Goal: Task Accomplishment & Management: Manage account settings

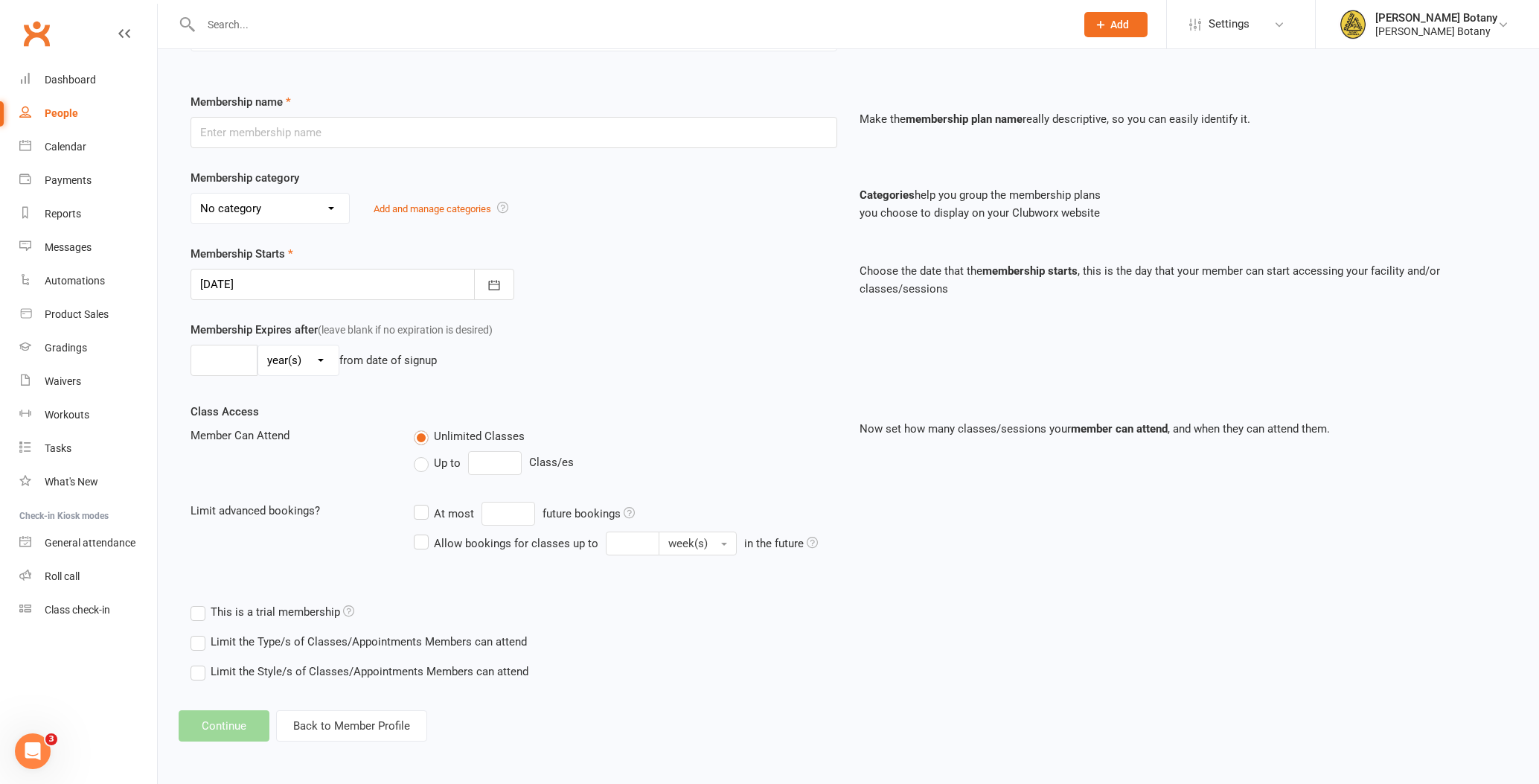
scroll to position [172, 0]
click at [237, 739] on footer "Continue Back to Member Profile" at bounding box center [848, 726] width 1340 height 31
click at [235, 728] on footer "Continue Back to Member Profile" at bounding box center [848, 726] width 1340 height 31
click at [658, 698] on div "Add Membership for Maddison Zammit Membership details Payments Membership Plan …" at bounding box center [848, 320] width 1381 height 885
click at [235, 718] on footer "Continue Back to Member Profile" at bounding box center [848, 726] width 1340 height 31
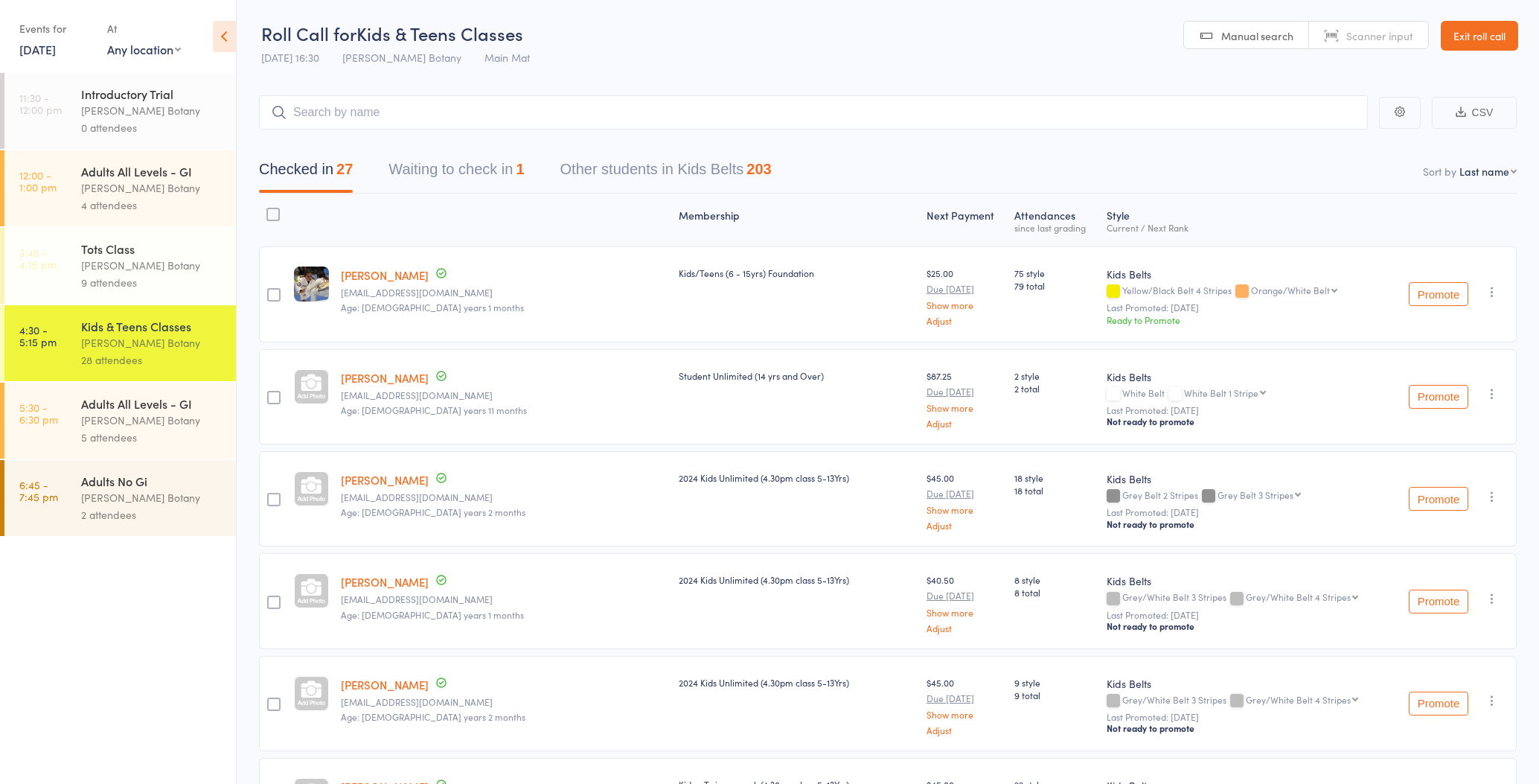
click at [189, 486] on div "Adults No Gi" at bounding box center [153, 480] width 142 height 16
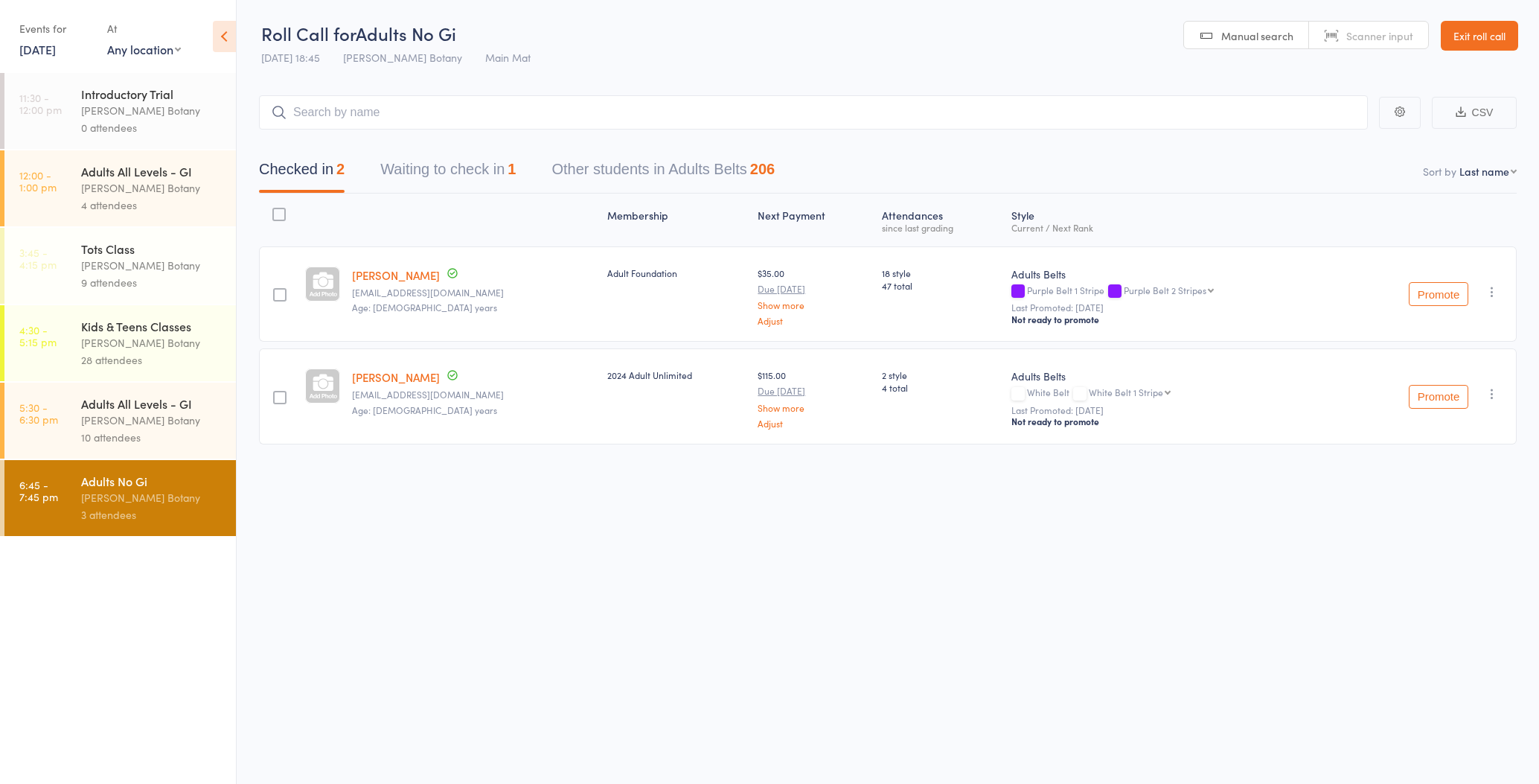
click at [184, 441] on div "10 attendees" at bounding box center [153, 437] width 142 height 17
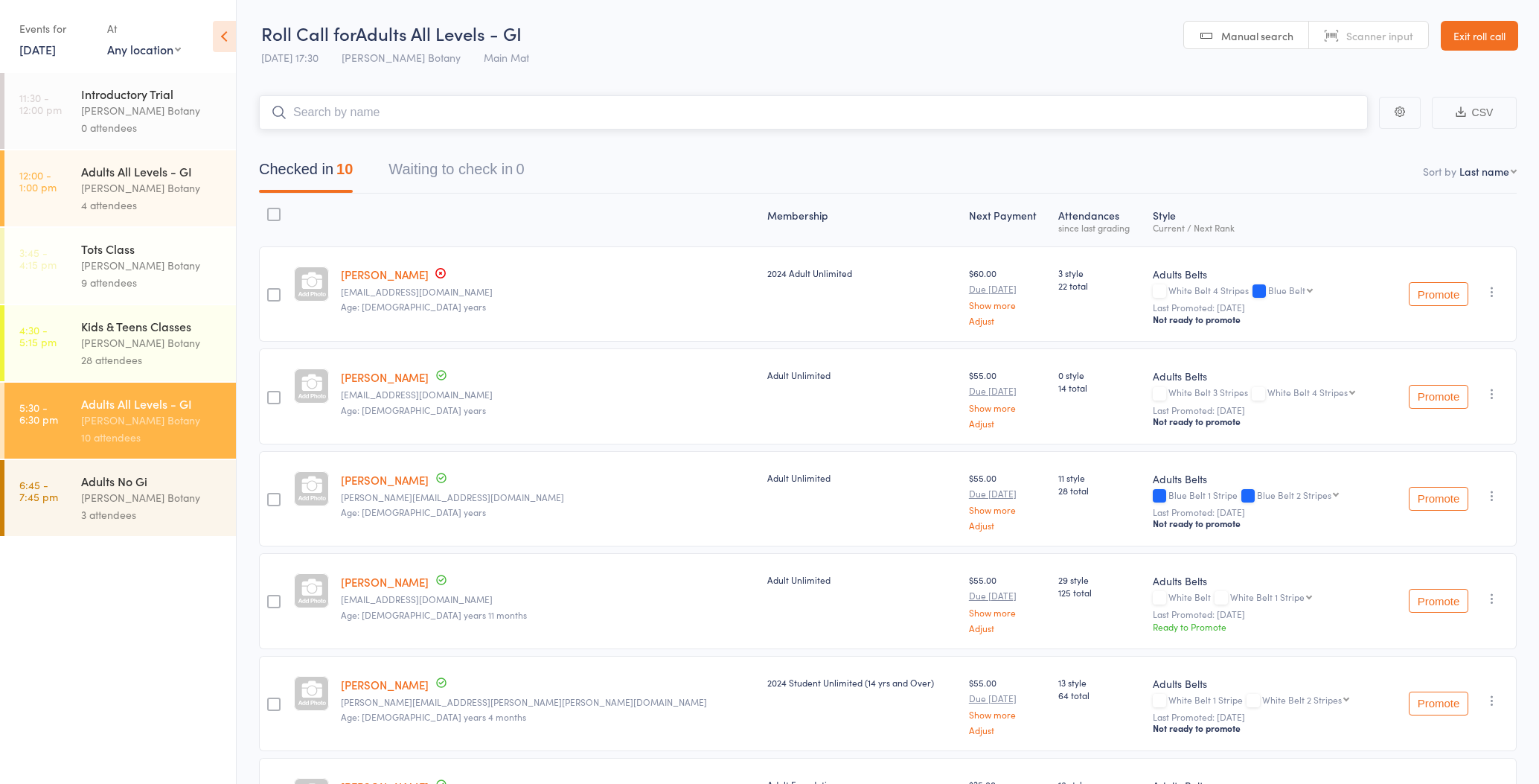
click at [366, 115] on input "search" at bounding box center [814, 113] width 1109 height 35
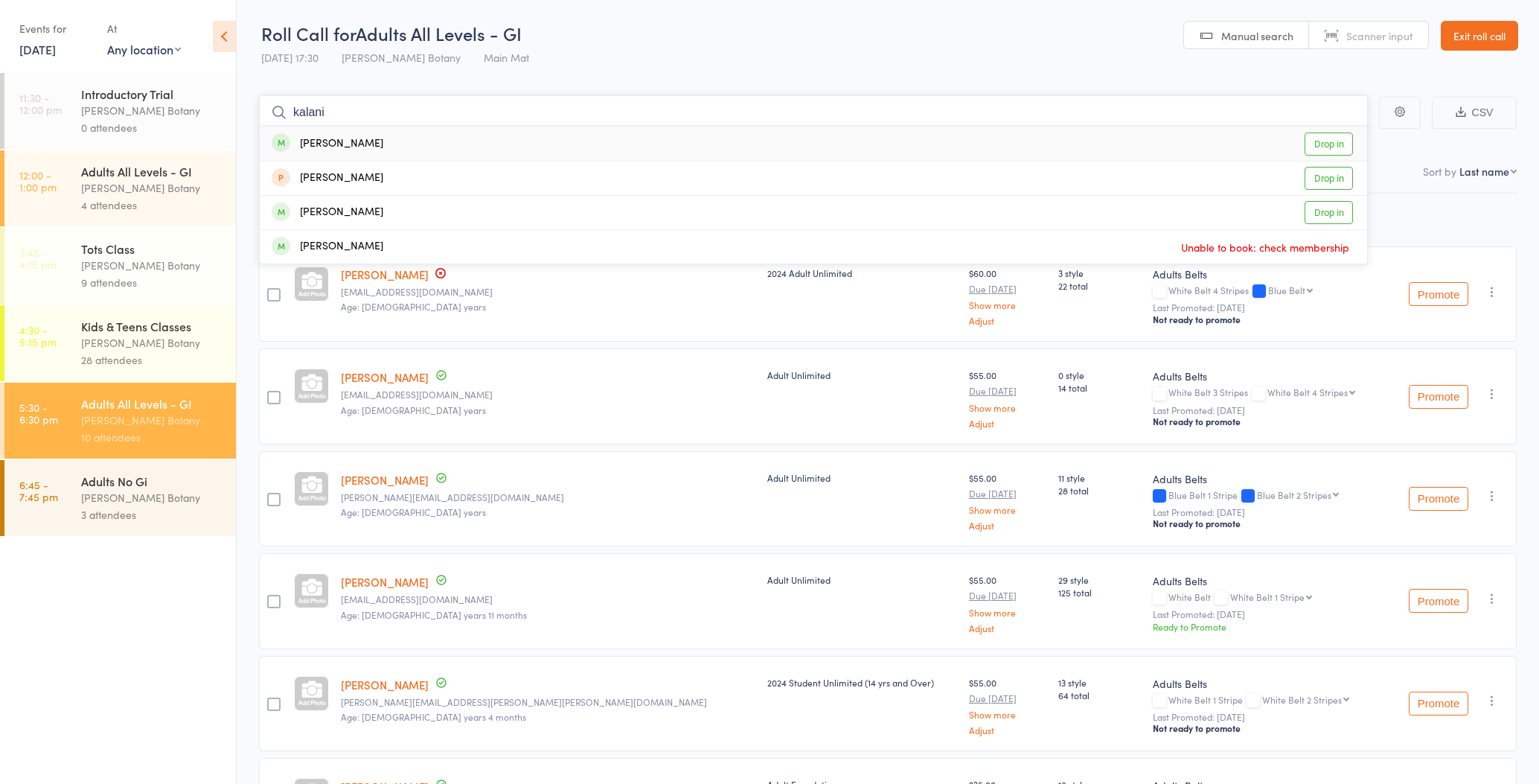
type input "kalani"
click at [363, 146] on div "Kalani Roberts" at bounding box center [328, 144] width 112 height 17
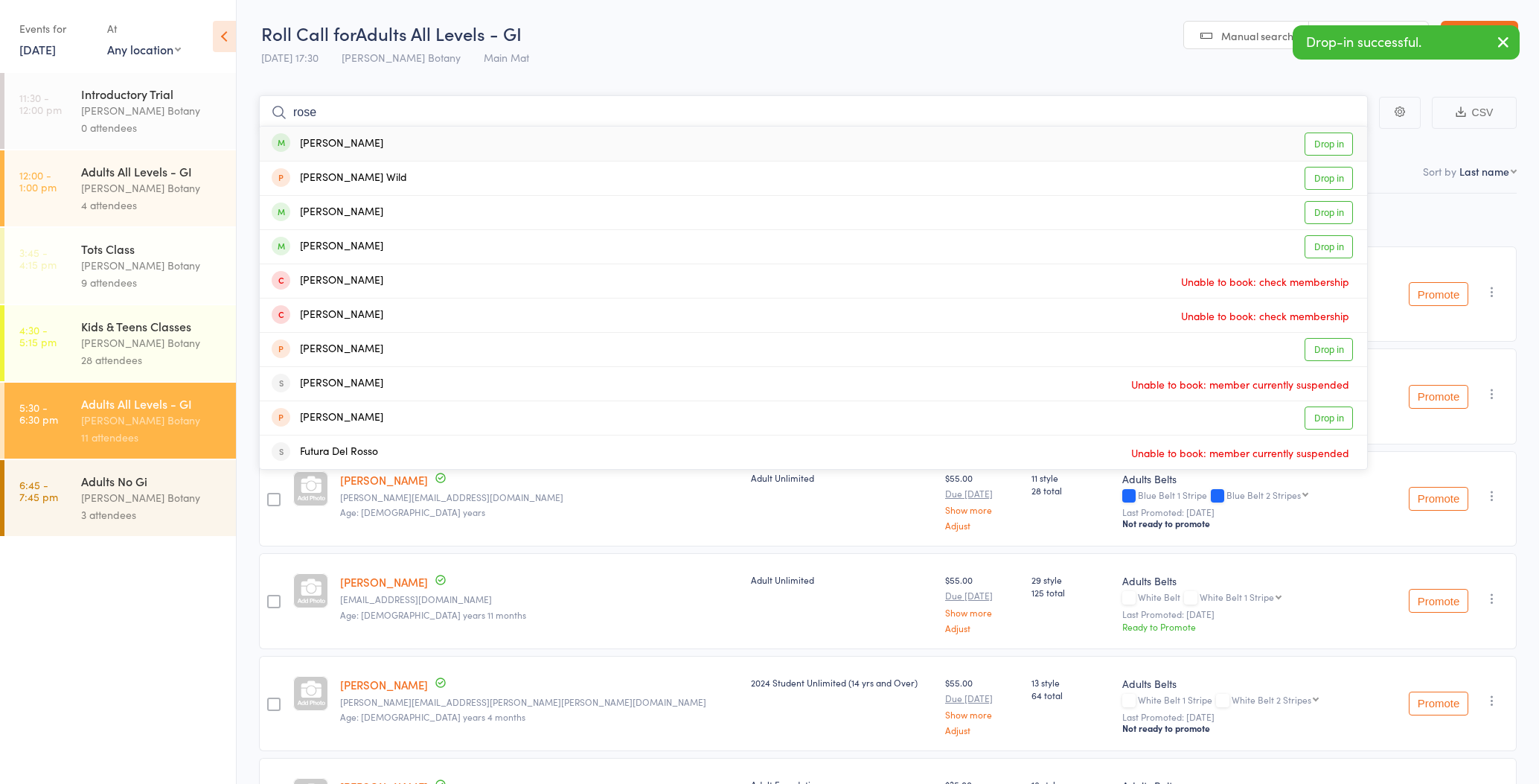
scroll to position [-1, 0]
type input "rose"
click at [370, 219] on div "Rose Eldon-Matthews" at bounding box center [328, 212] width 112 height 17
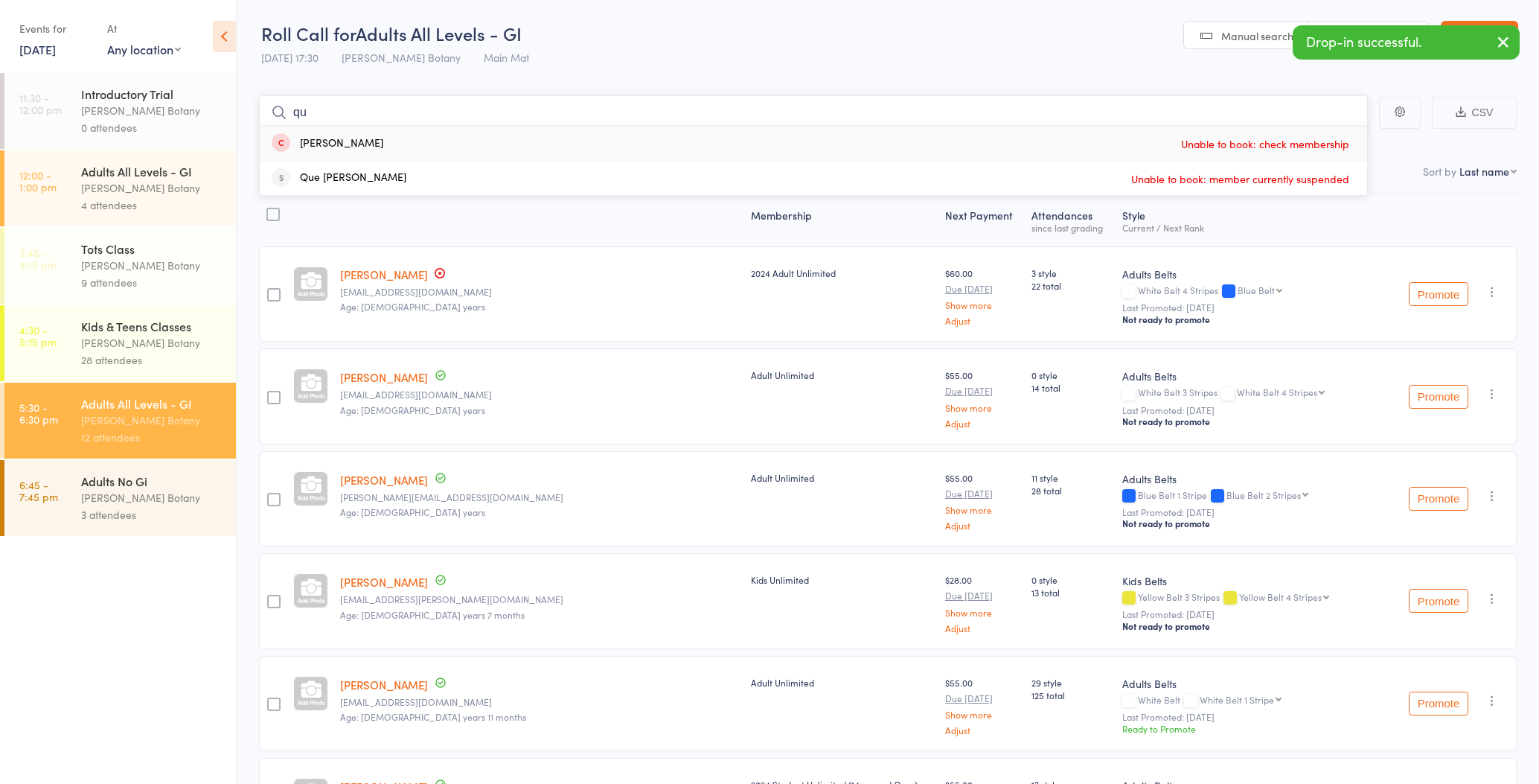
type input "q"
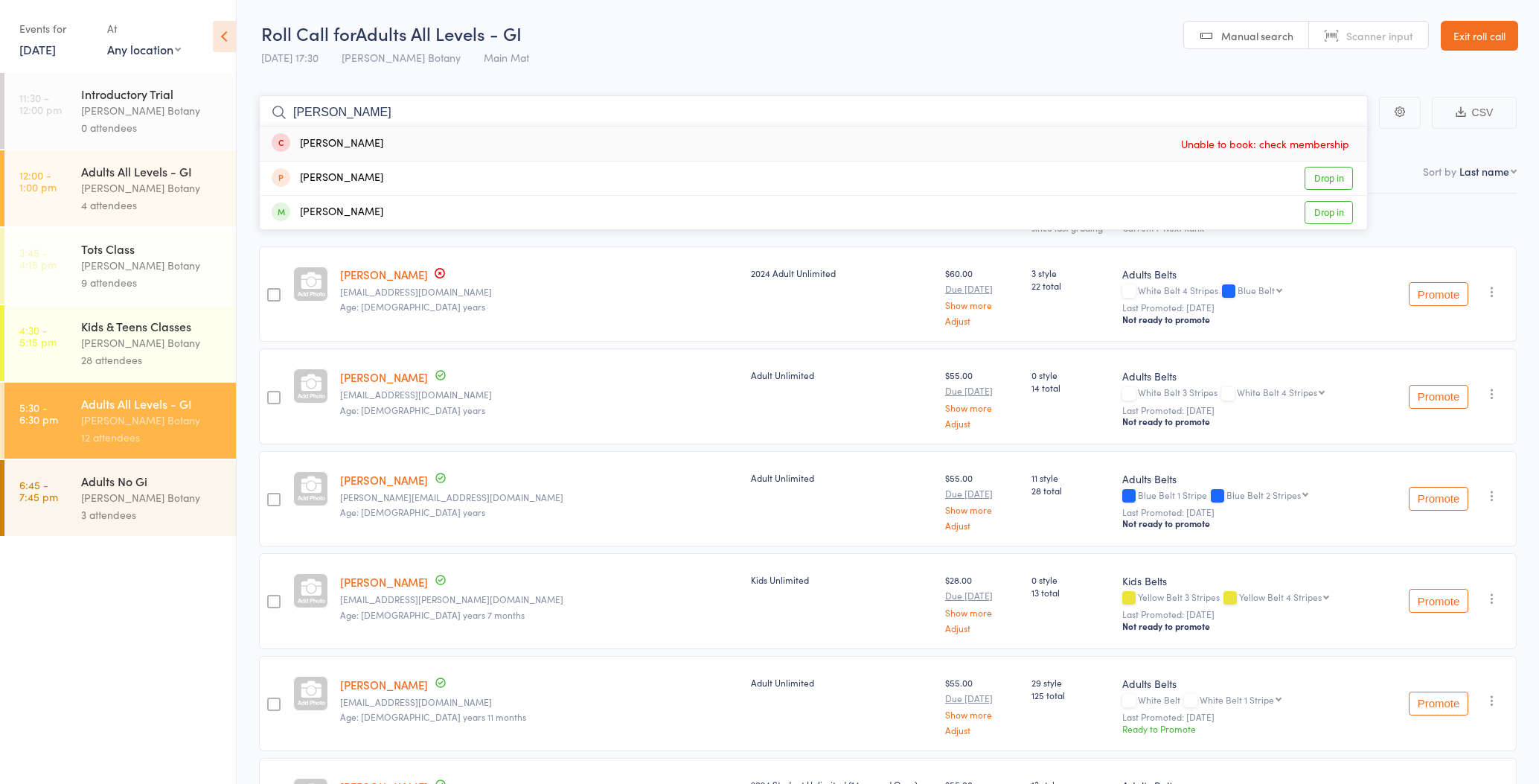
type input "Taylor"
drag, startPoint x: 367, startPoint y: 220, endPoint x: 373, endPoint y: 198, distance: 22.8
click at [370, 209] on div "Taylor Rodgers" at bounding box center [328, 212] width 112 height 17
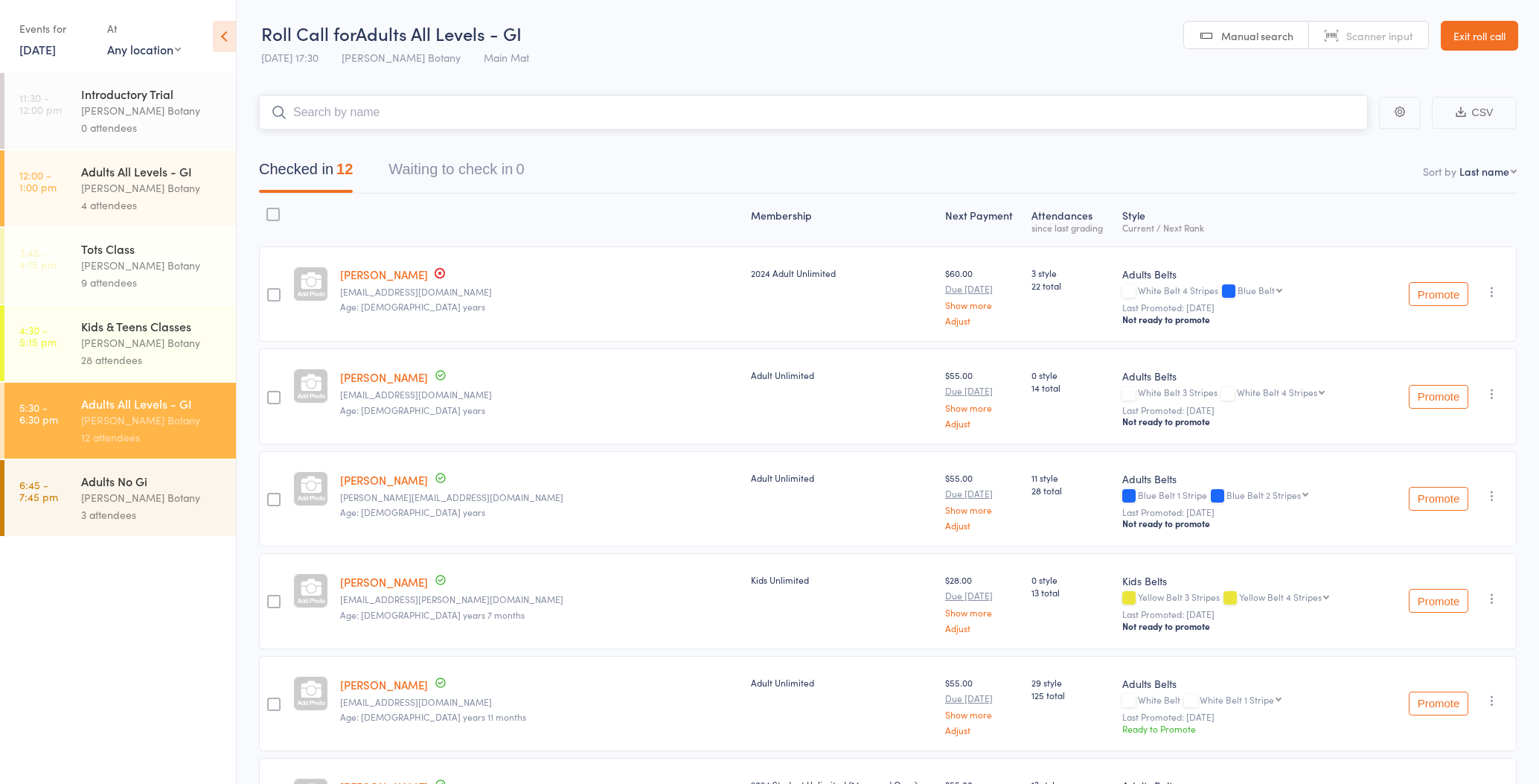
click at [371, 113] on input "search" at bounding box center [814, 113] width 1109 height 35
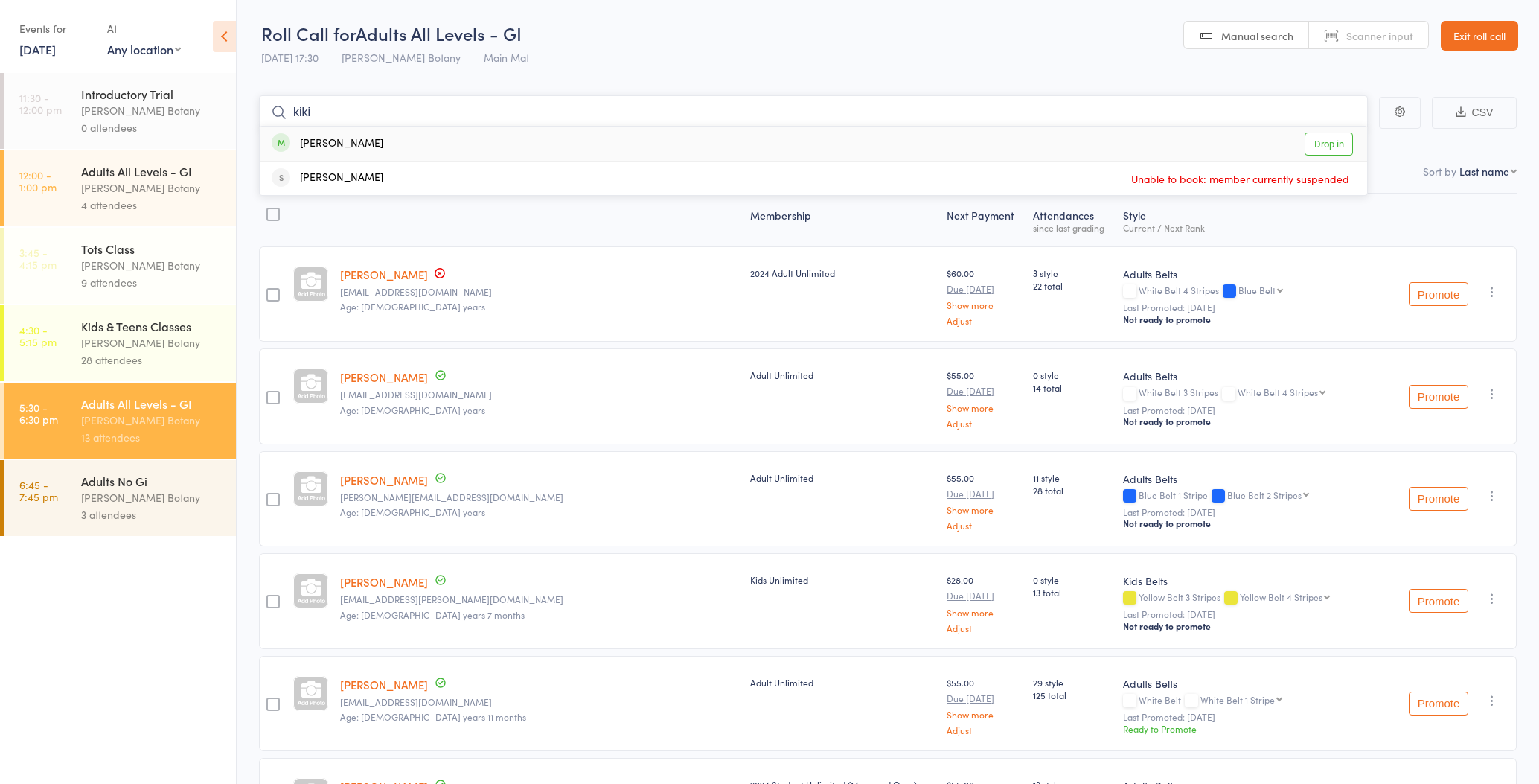
type input "kiki"
click at [356, 139] on div "Kiki Chin Drop in" at bounding box center [814, 144] width 1107 height 35
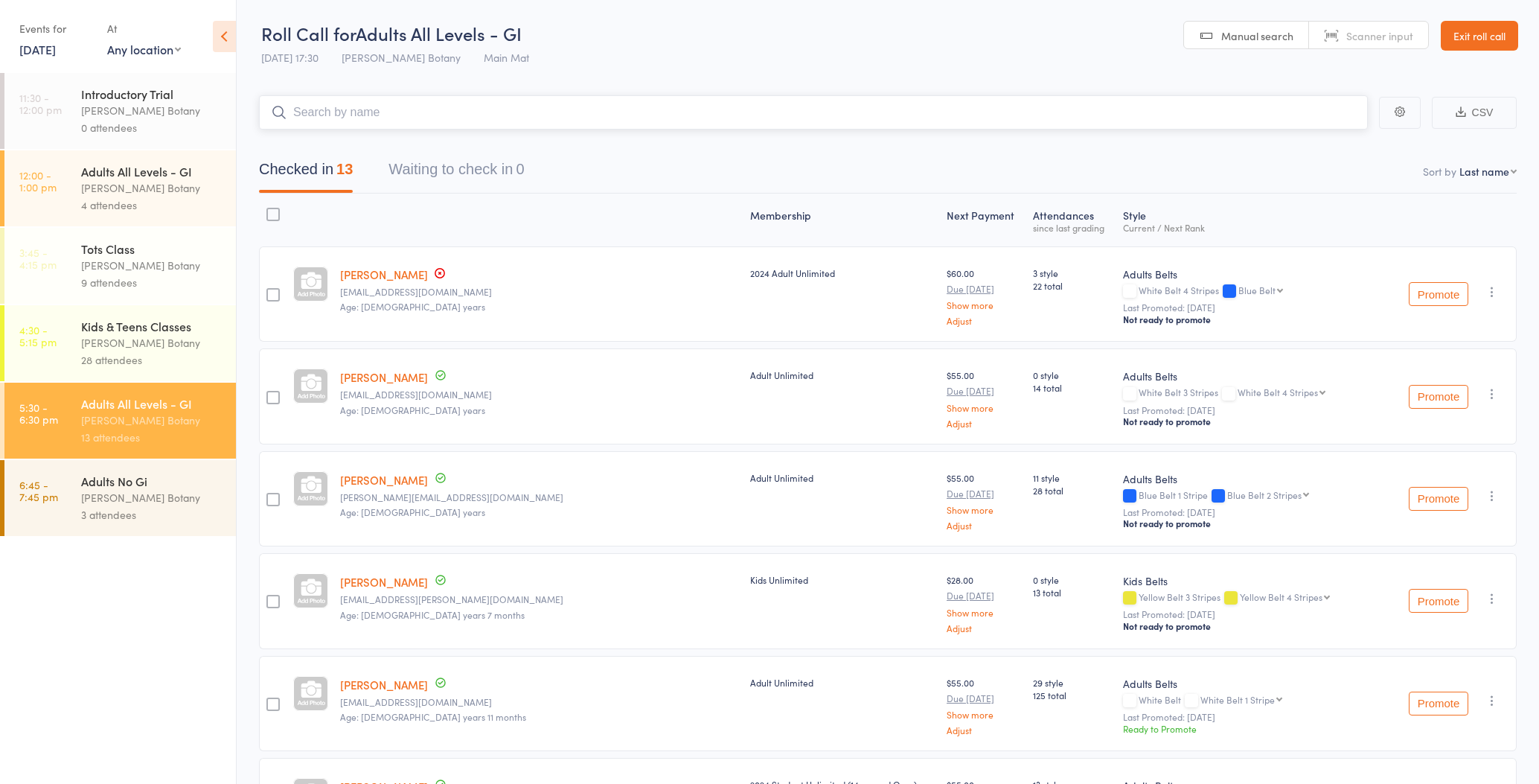
click at [362, 108] on input "search" at bounding box center [814, 113] width 1109 height 35
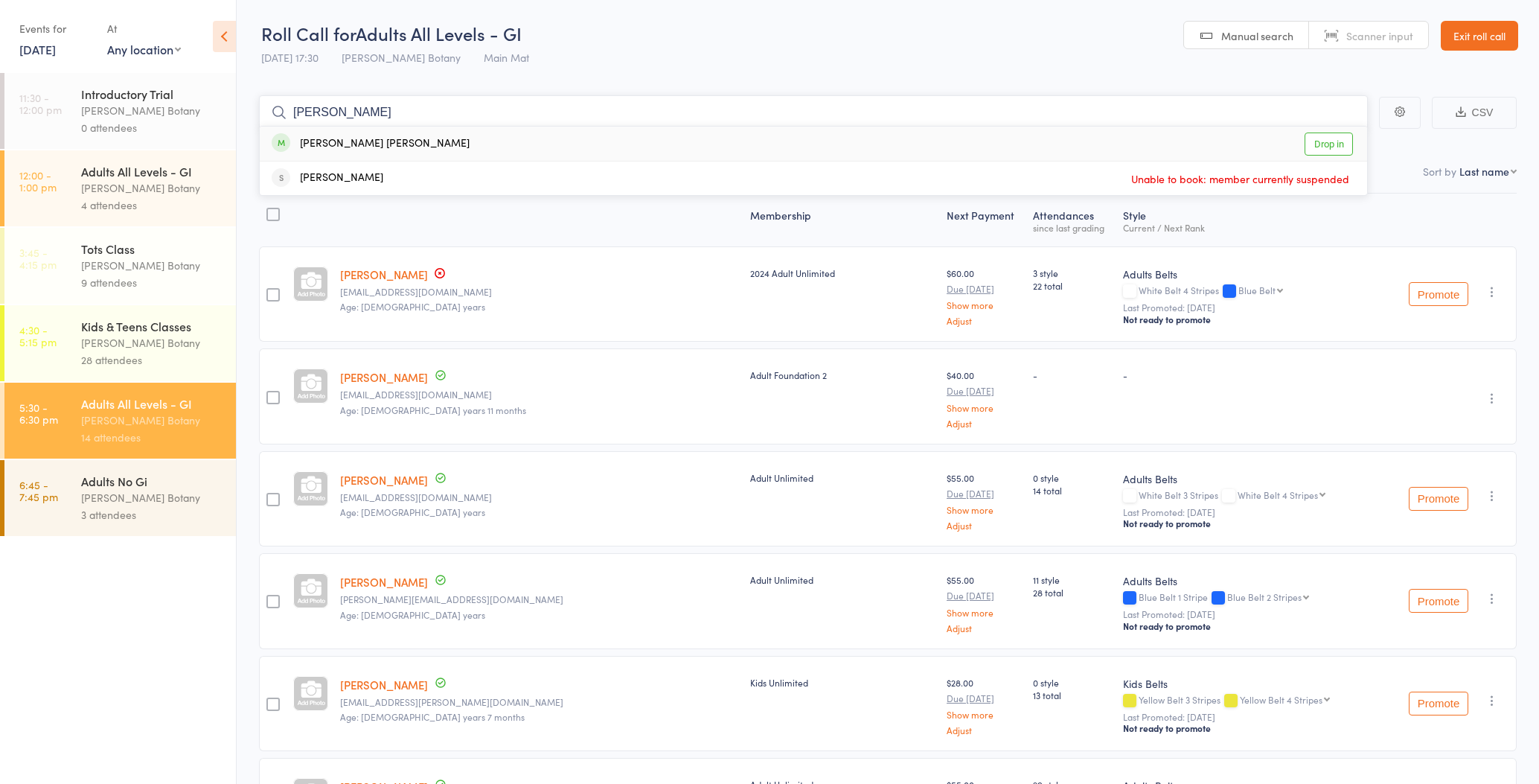
type input "Arthur"
drag, startPoint x: 362, startPoint y: 108, endPoint x: 377, endPoint y: 145, distance: 39.9
click at [377, 145] on div "[PERSON_NAME] [PERSON_NAME]" at bounding box center [371, 144] width 198 height 17
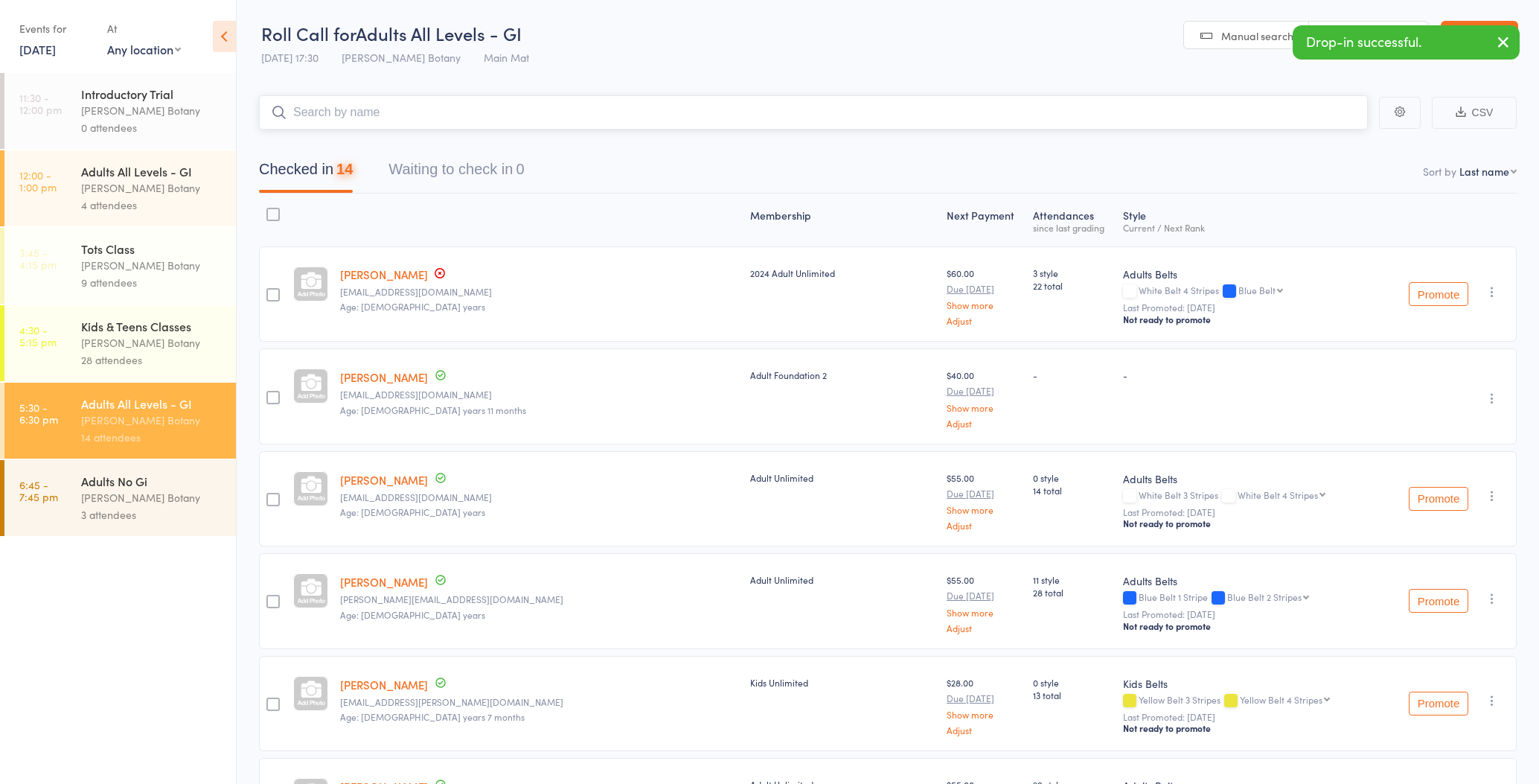
click at [381, 117] on input "search" at bounding box center [814, 113] width 1109 height 35
type input "f"
type input "b"
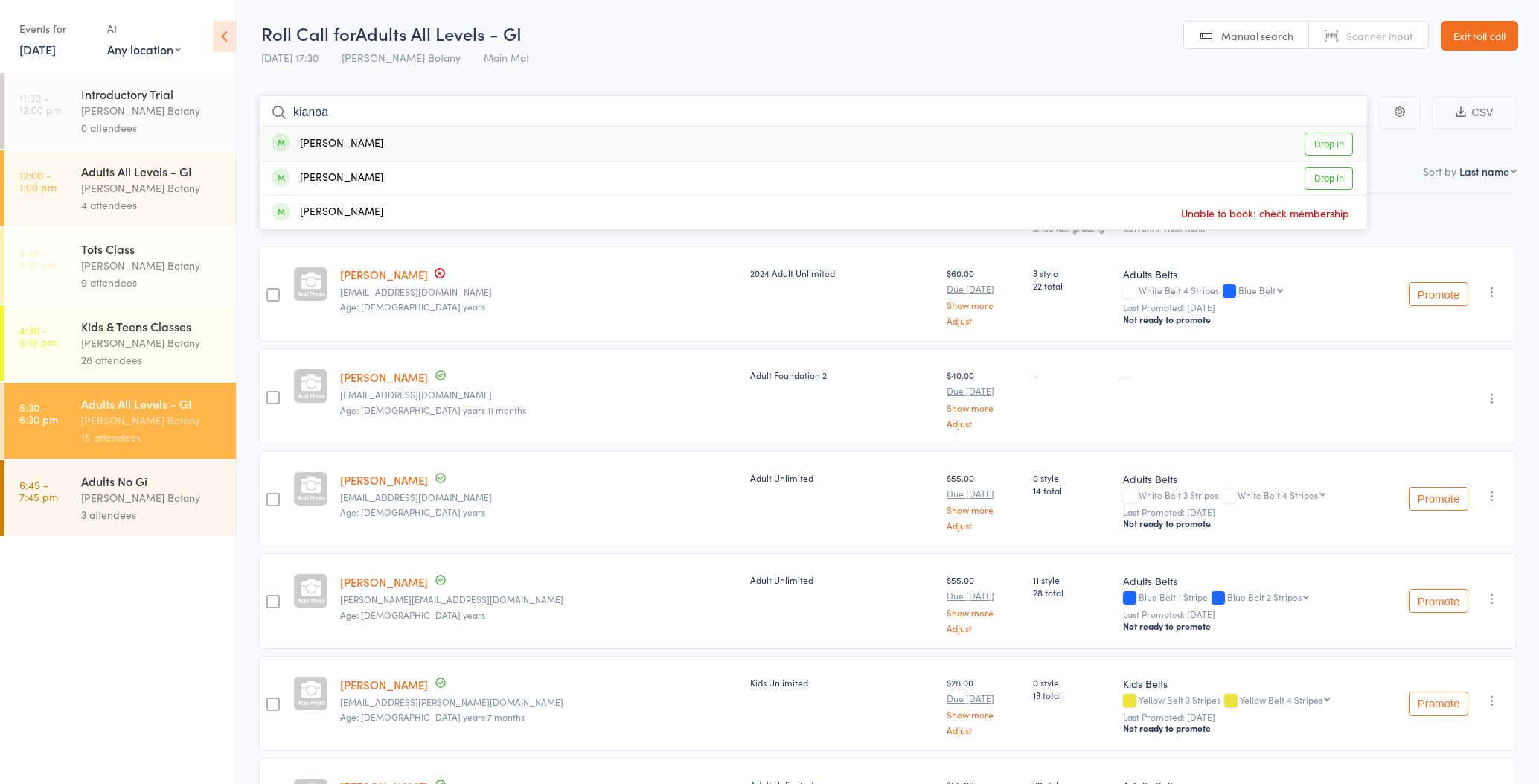
type input "kianoa"
click at [335, 145] on div "Kianoa Roberts" at bounding box center [328, 144] width 112 height 17
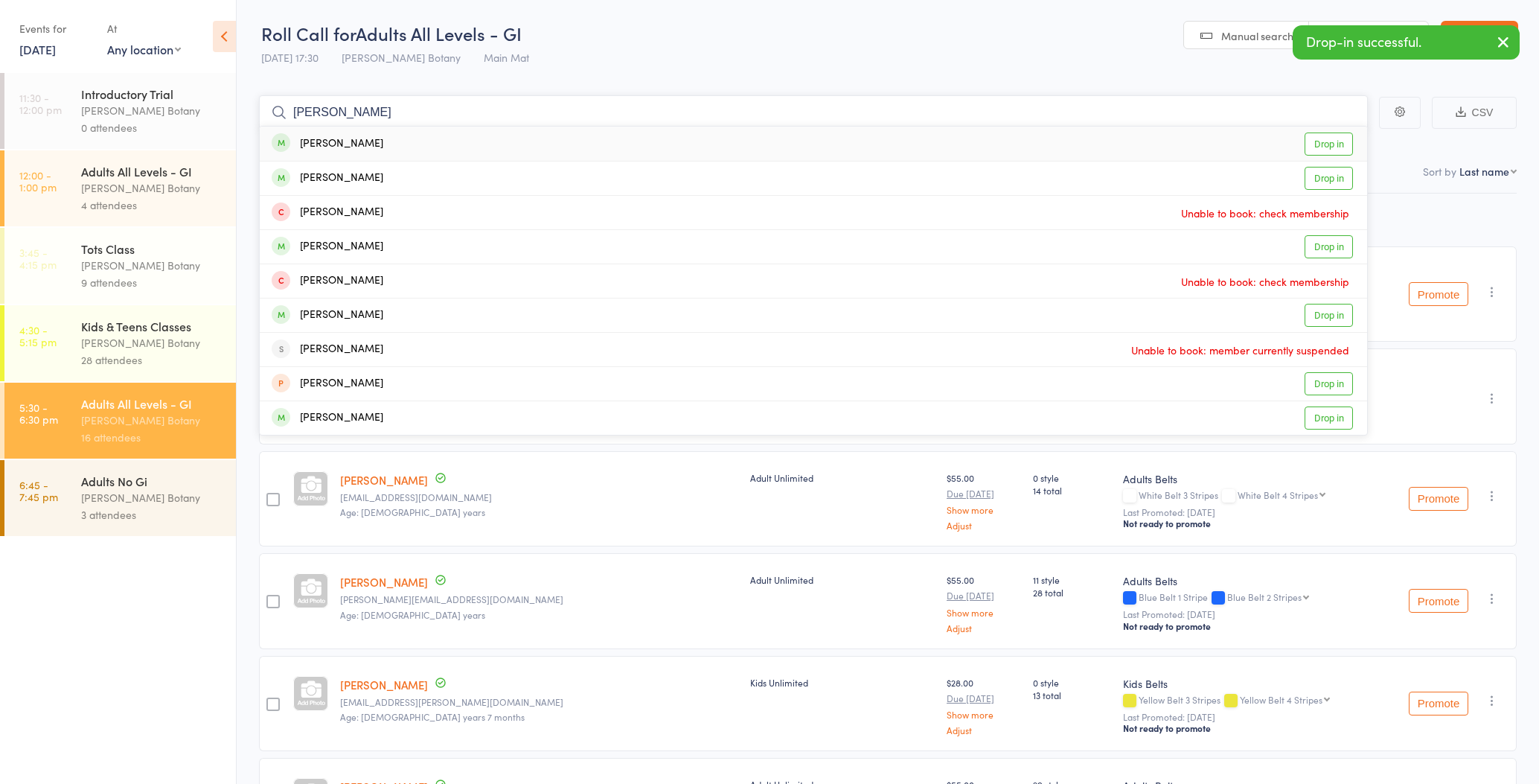
type input "Jake"
click at [336, 146] on div "Jake Wild" at bounding box center [328, 144] width 112 height 17
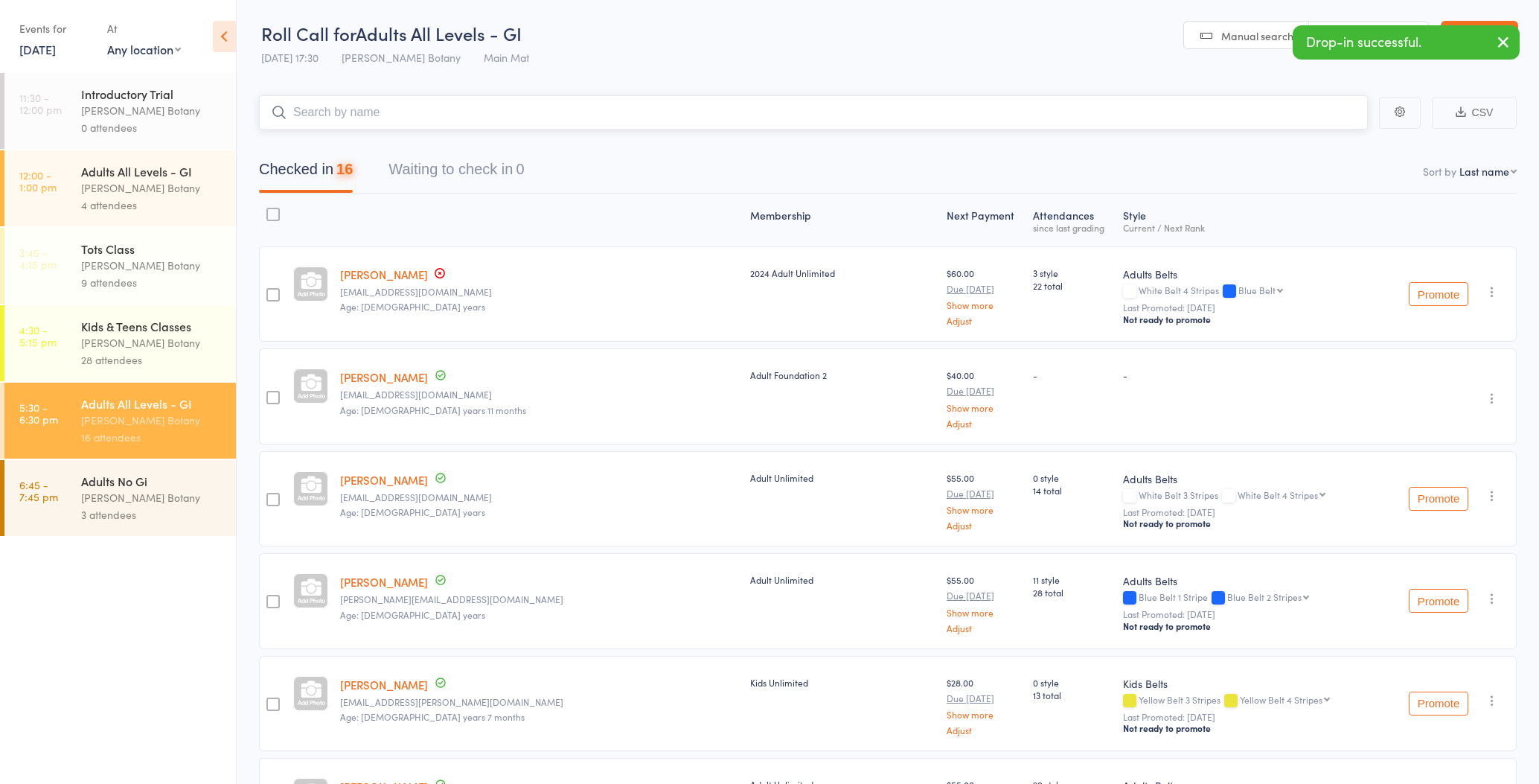
click at [346, 114] on input "search" at bounding box center [814, 113] width 1109 height 35
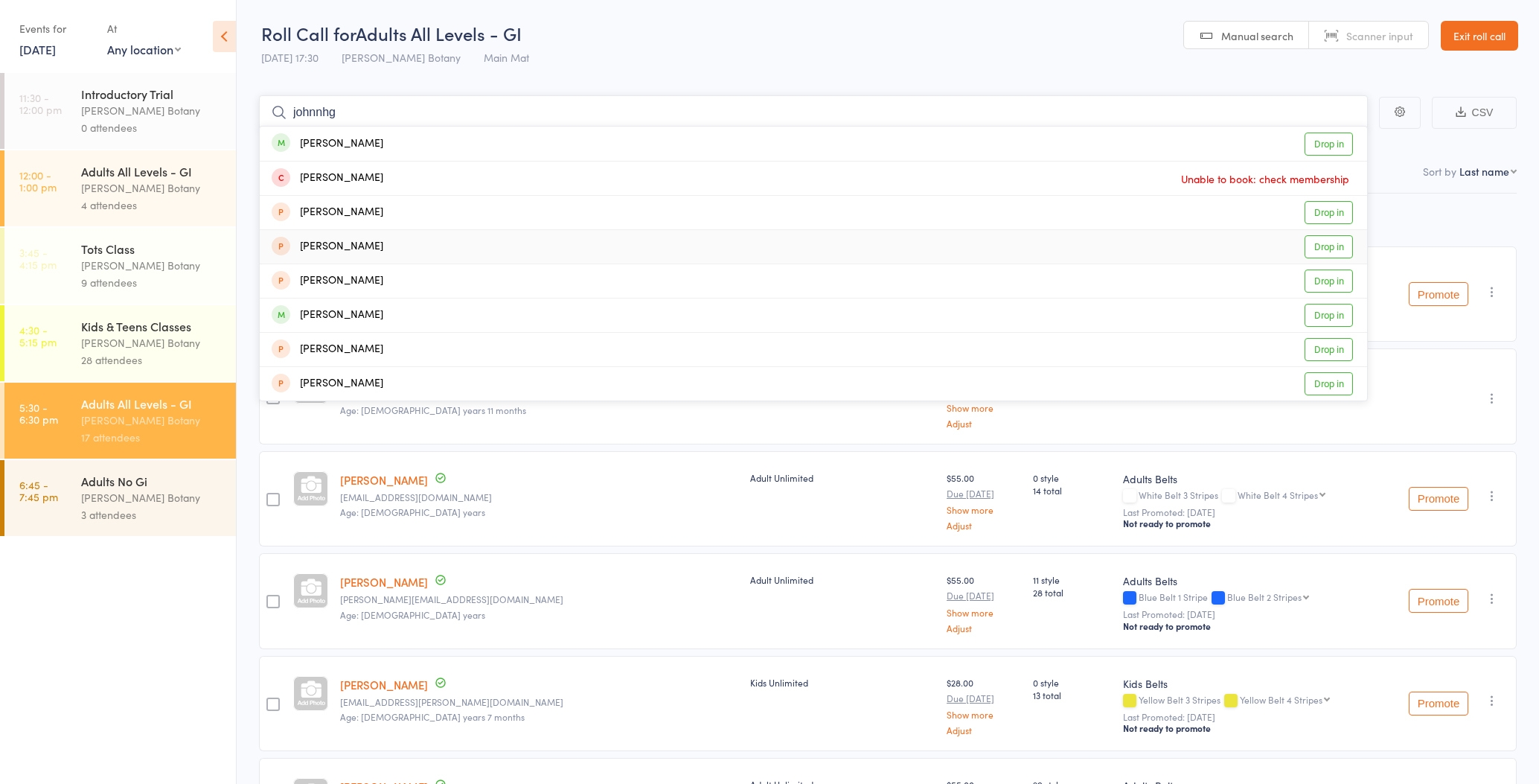
type input "johnnhg"
click at [372, 241] on div "johny dozan Drop in" at bounding box center [814, 246] width 1107 height 34
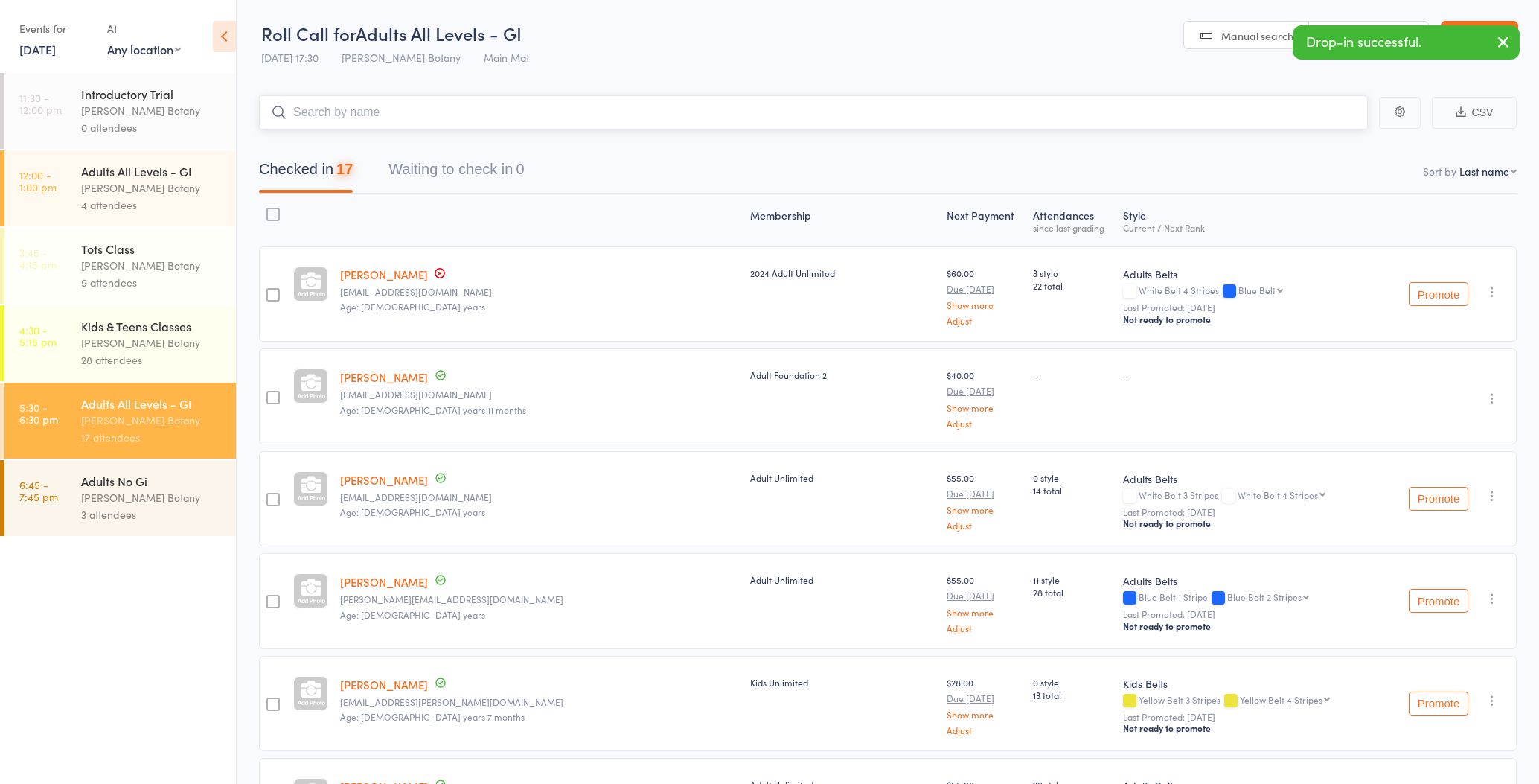
click at [372, 117] on input "search" at bounding box center [814, 113] width 1109 height 35
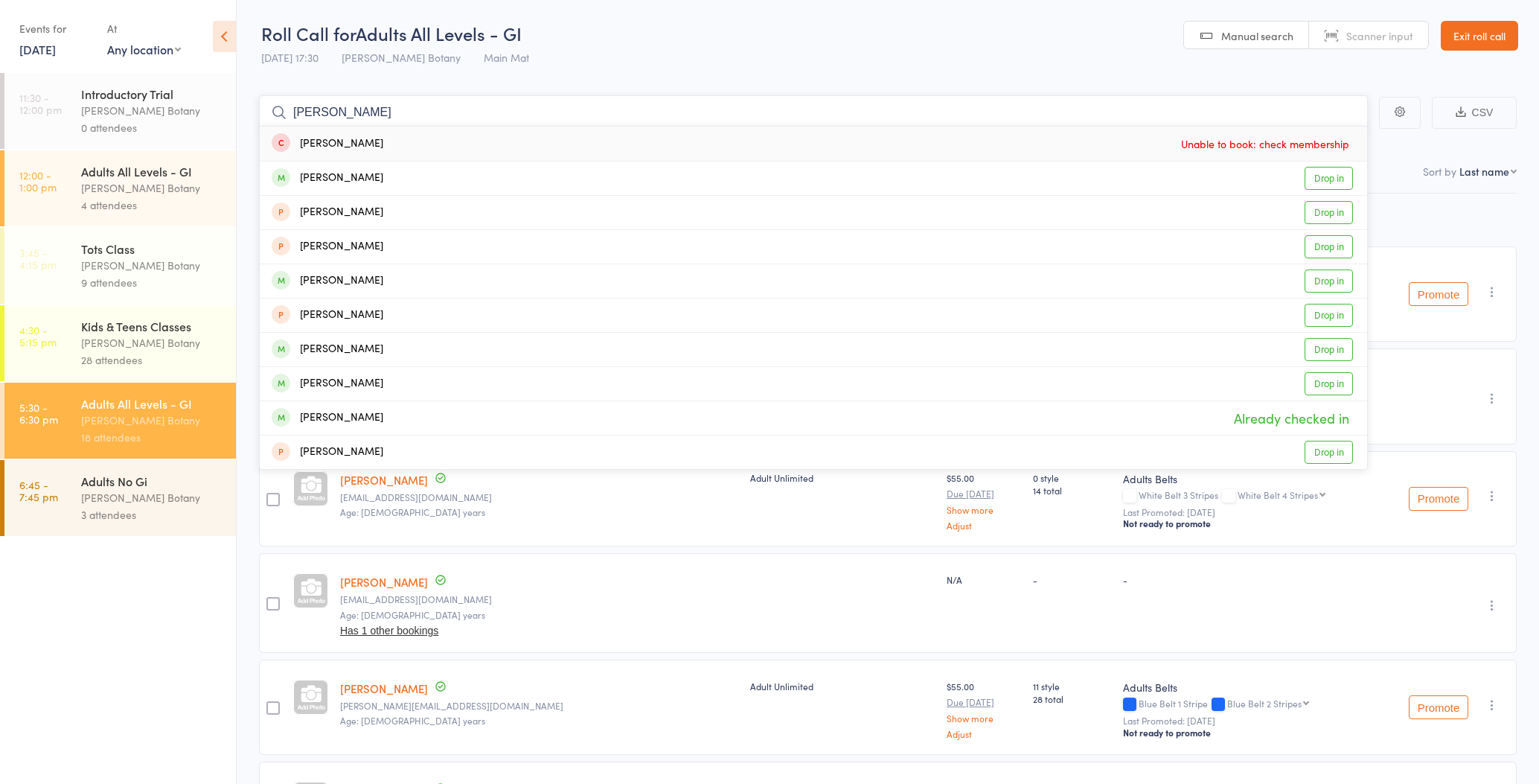
type input "Liam"
drag, startPoint x: 372, startPoint y: 117, endPoint x: 356, endPoint y: 177, distance: 62.1
click at [356, 177] on div "Liam Durzi Drop in" at bounding box center [814, 178] width 1107 height 34
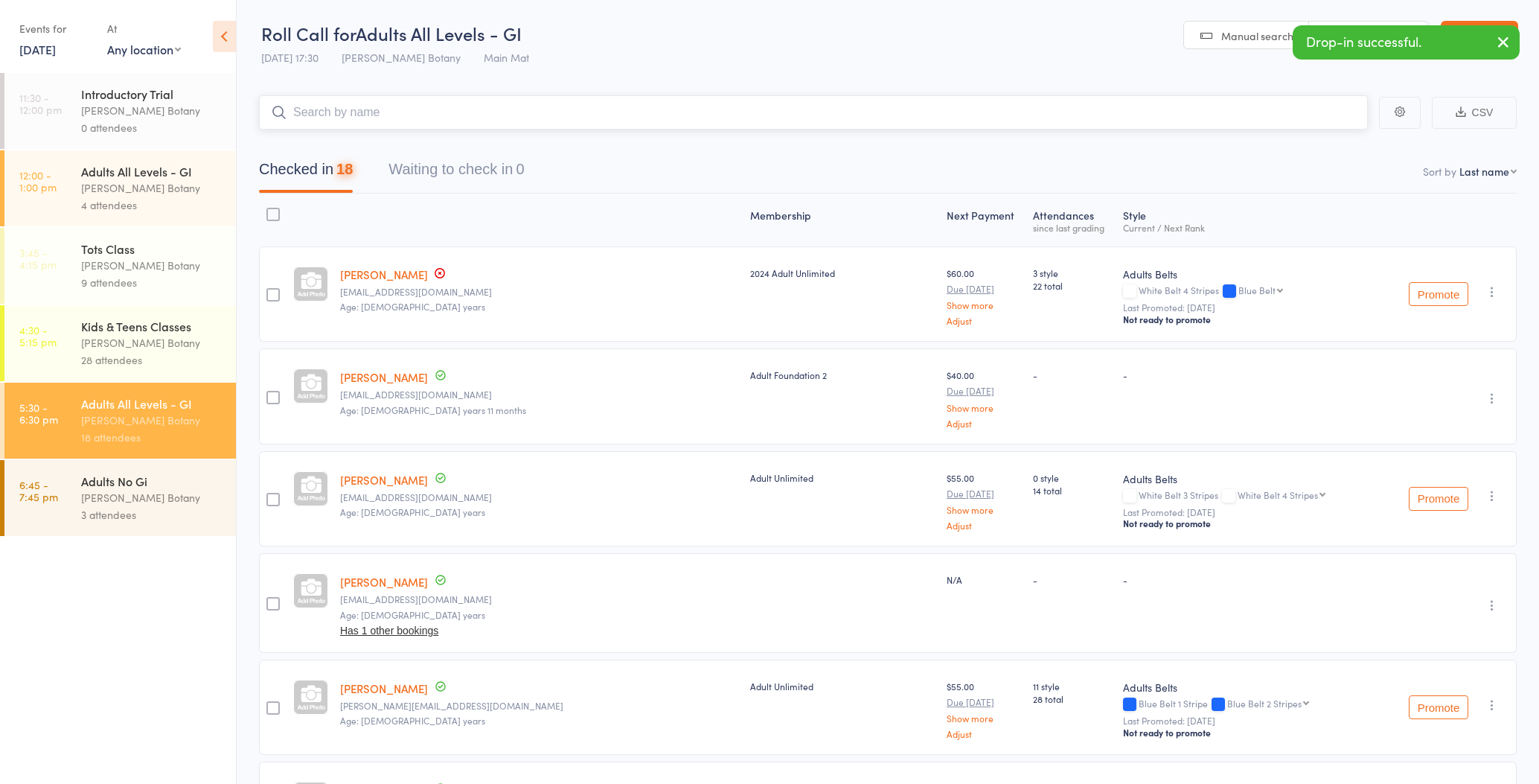
click at [351, 113] on input "search" at bounding box center [814, 113] width 1109 height 35
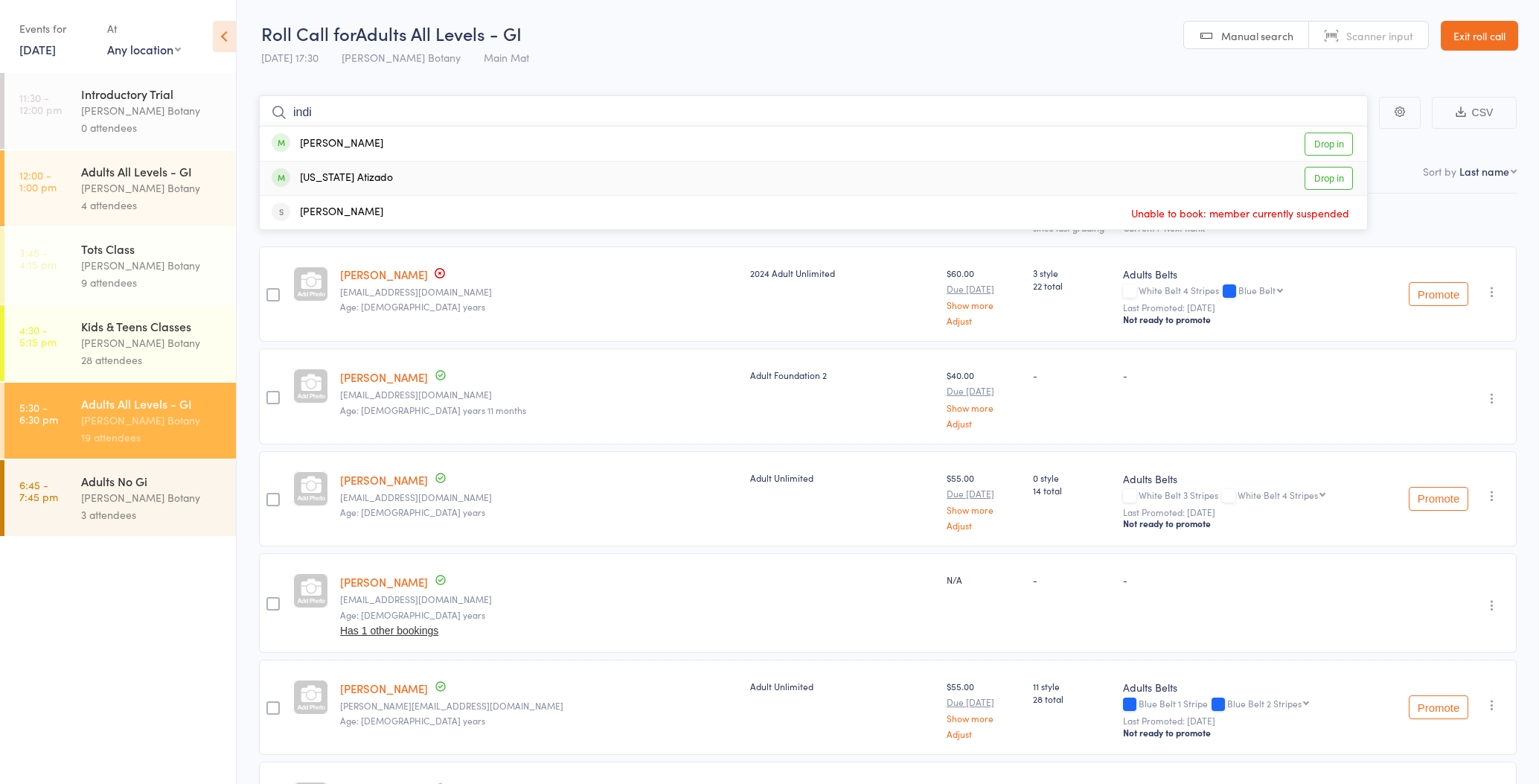
type input "indi"
click at [356, 173] on div "Indiana Atizado" at bounding box center [333, 178] width 121 height 17
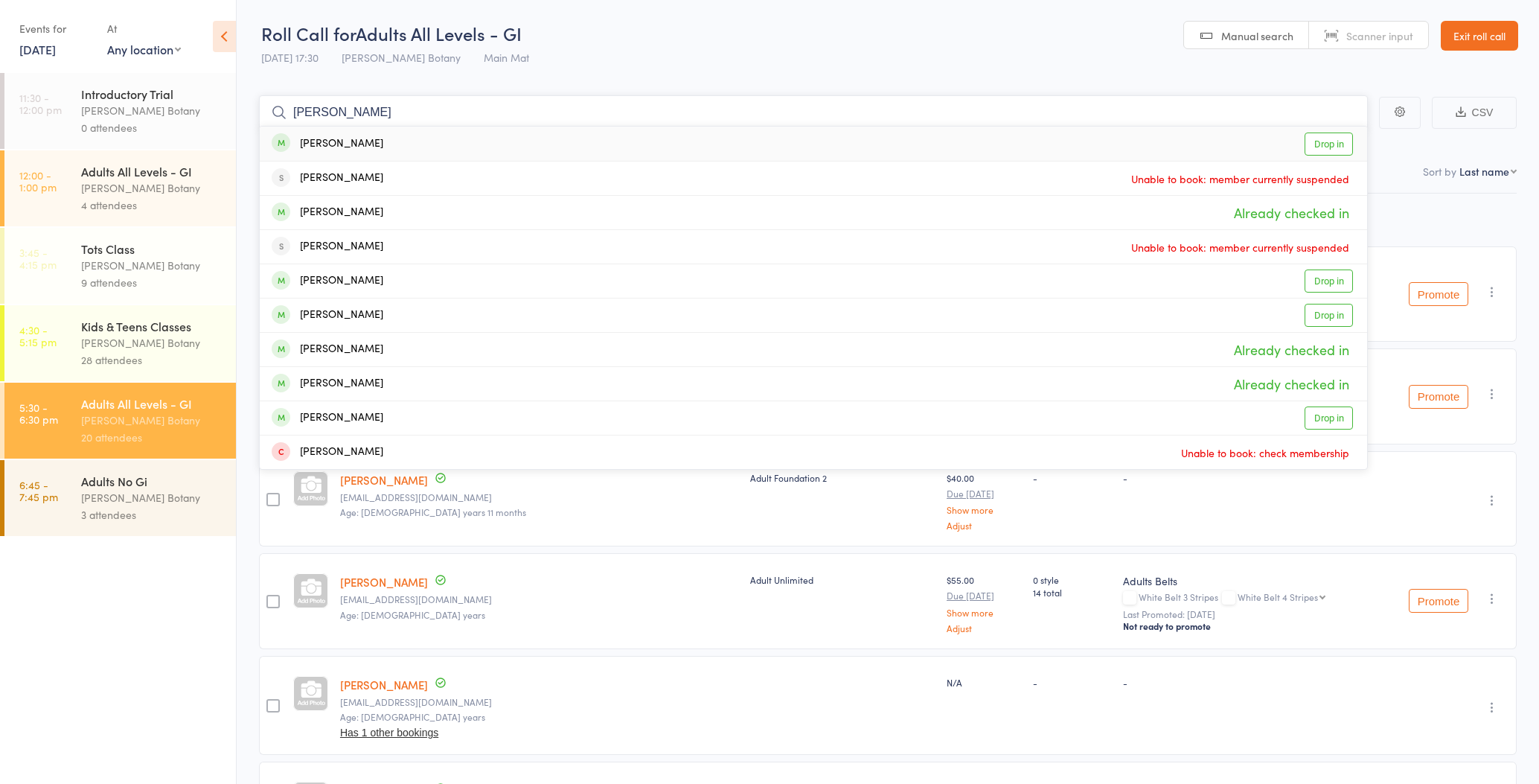
type input "William"
drag, startPoint x: 353, startPoint y: 136, endPoint x: 297, endPoint y: 274, distance: 148.9
click at [389, 213] on div "William Platers Already checked in" at bounding box center [814, 212] width 1107 height 34
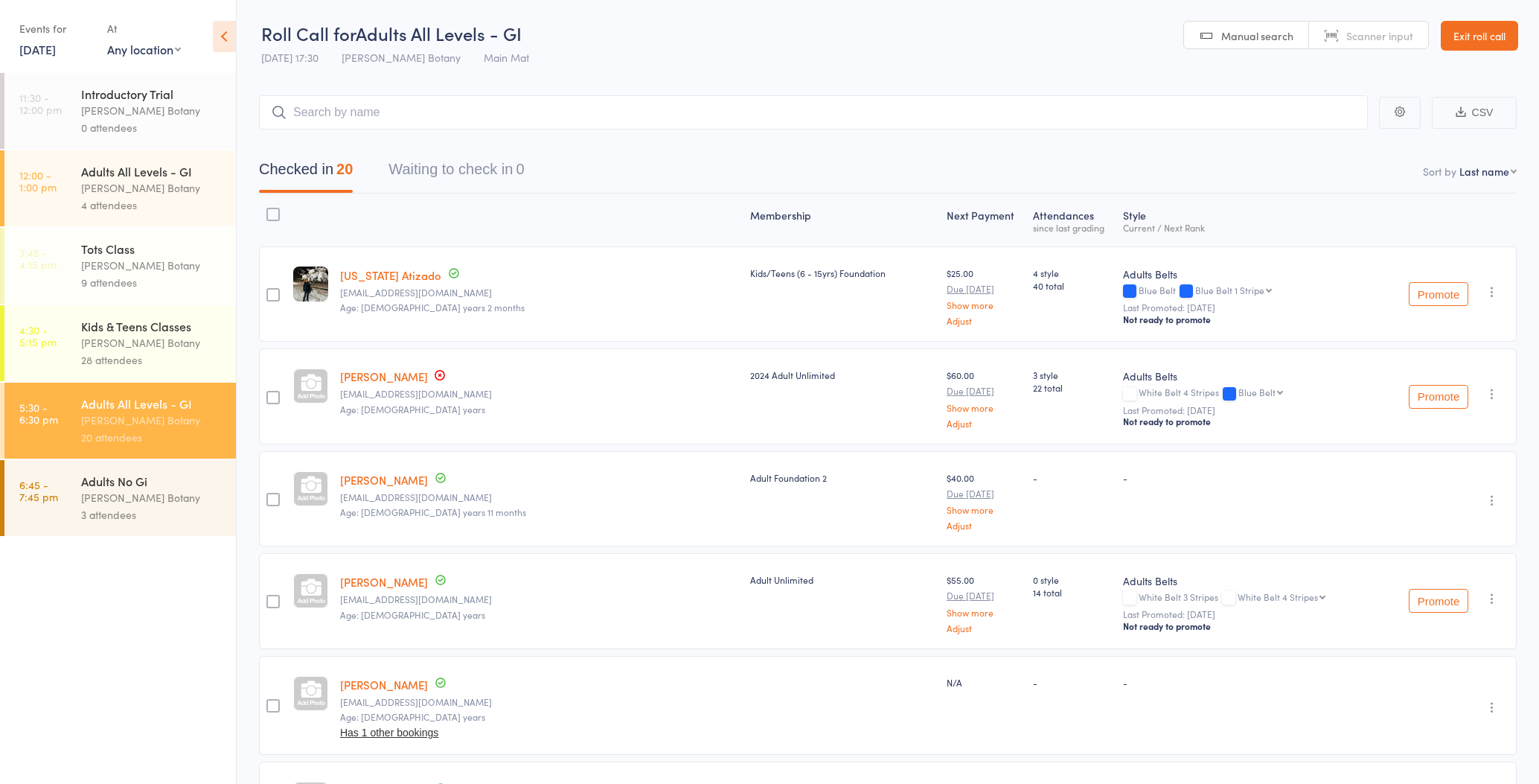
drag, startPoint x: 111, startPoint y: 503, endPoint x: 125, endPoint y: 487, distance: 21.3
click at [111, 503] on div "[PERSON_NAME] Botany" at bounding box center [153, 497] width 142 height 17
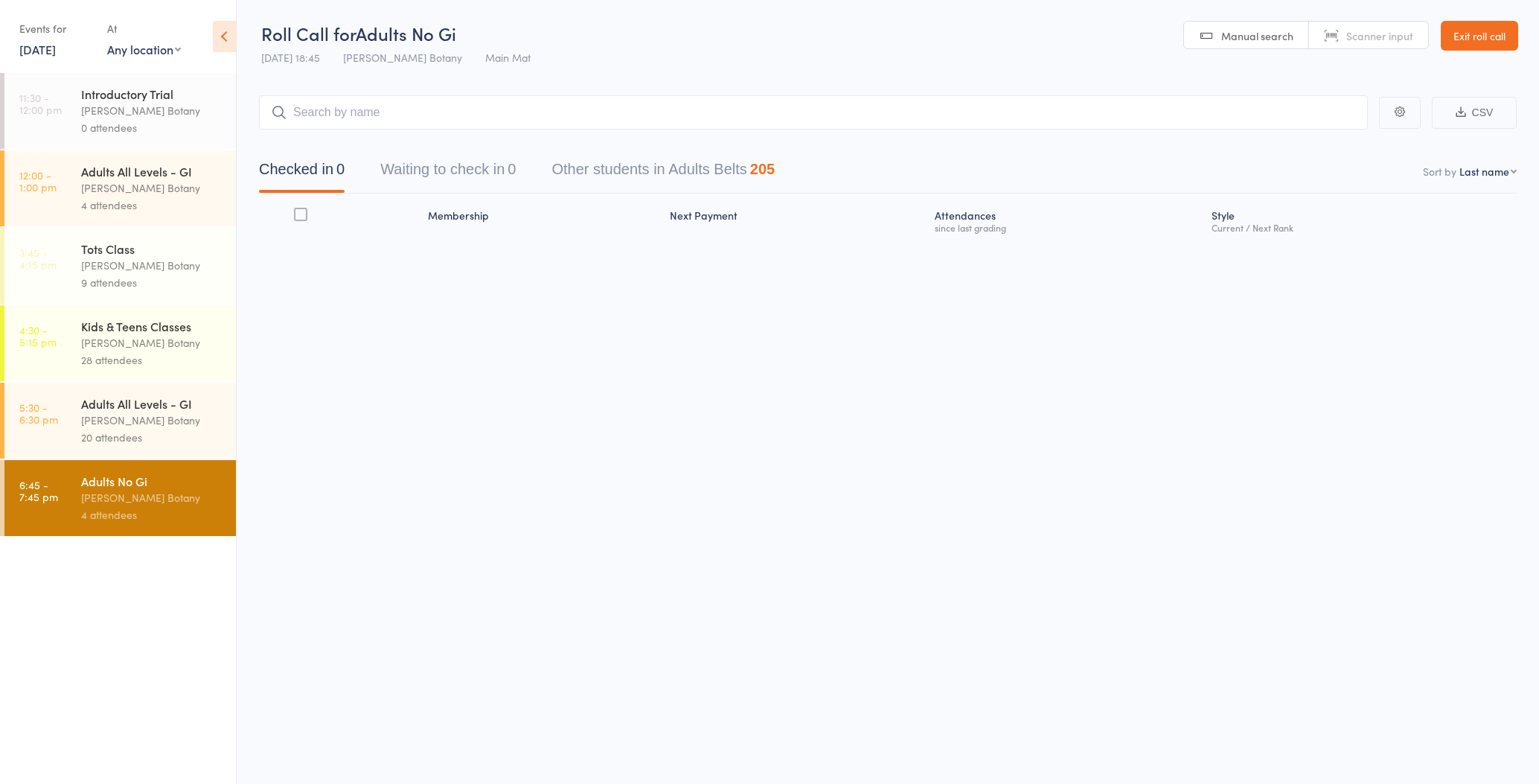
click at [325, 113] on input "search" at bounding box center [814, 113] width 1109 height 35
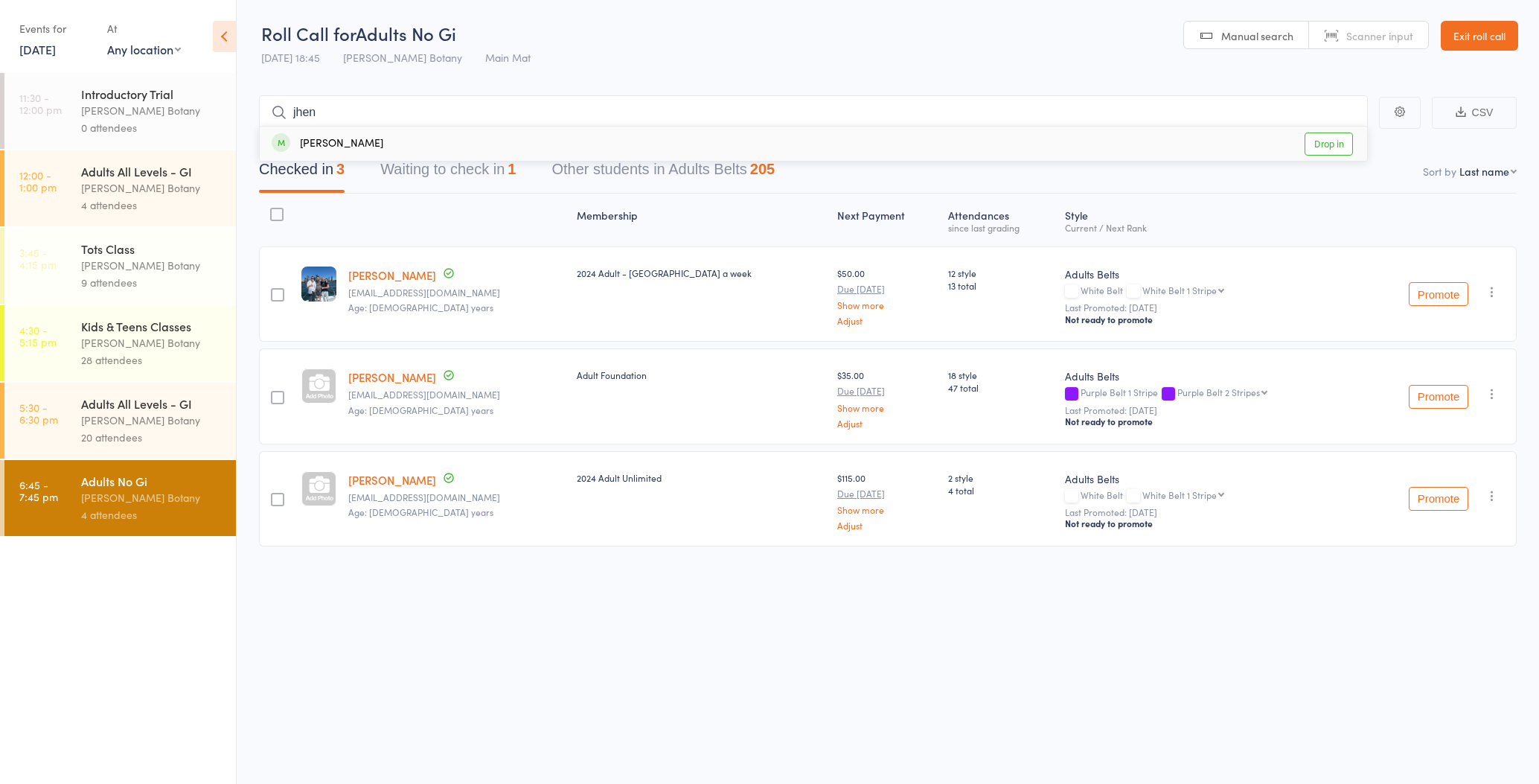
type input "jhen"
click at [334, 140] on div "[PERSON_NAME]" at bounding box center [328, 144] width 112 height 17
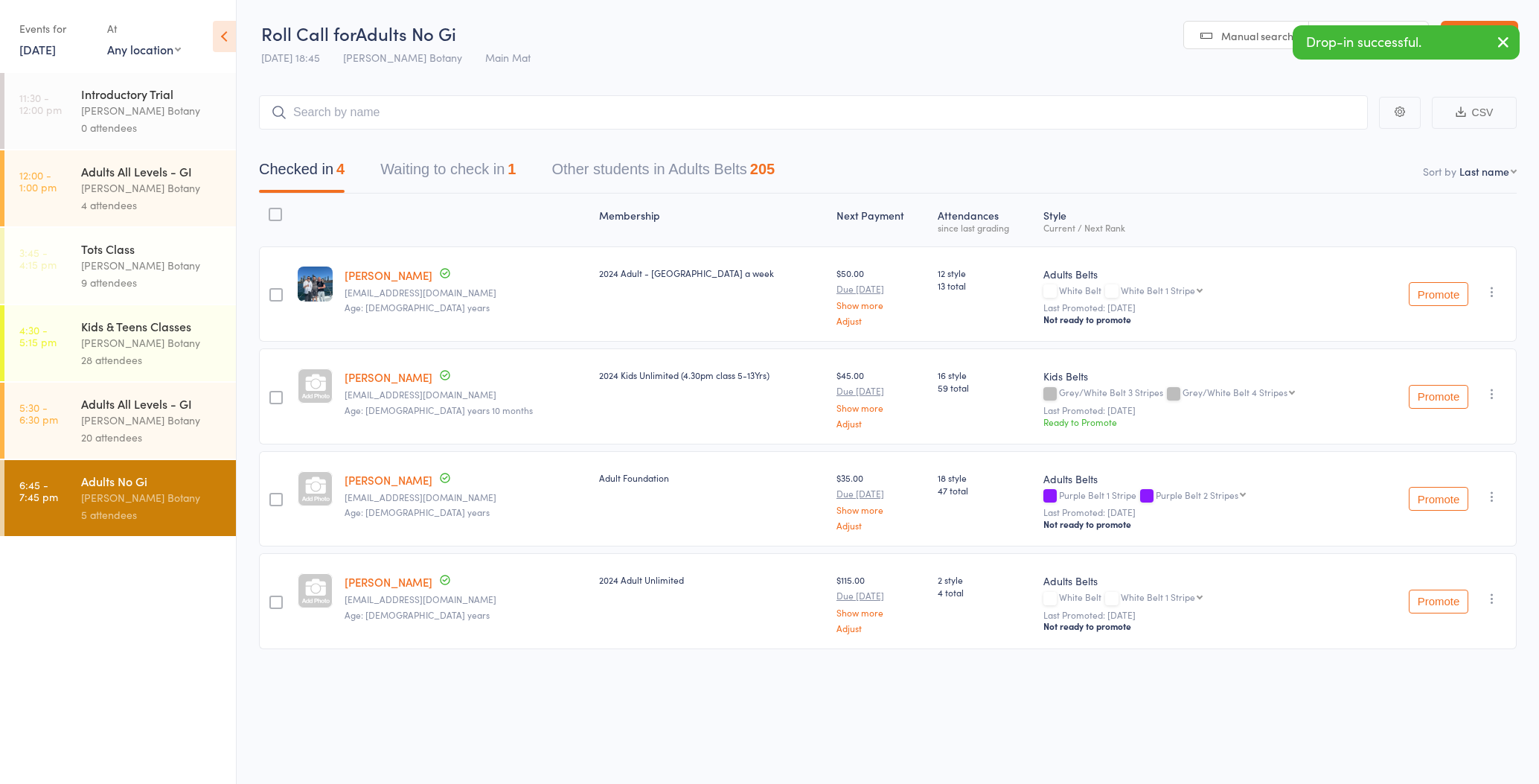
click at [395, 382] on div "Date of birth: 19-Sep-2010" at bounding box center [407, 395] width 149 height 29
click at [399, 374] on link "[PERSON_NAME]" at bounding box center [388, 377] width 88 height 16
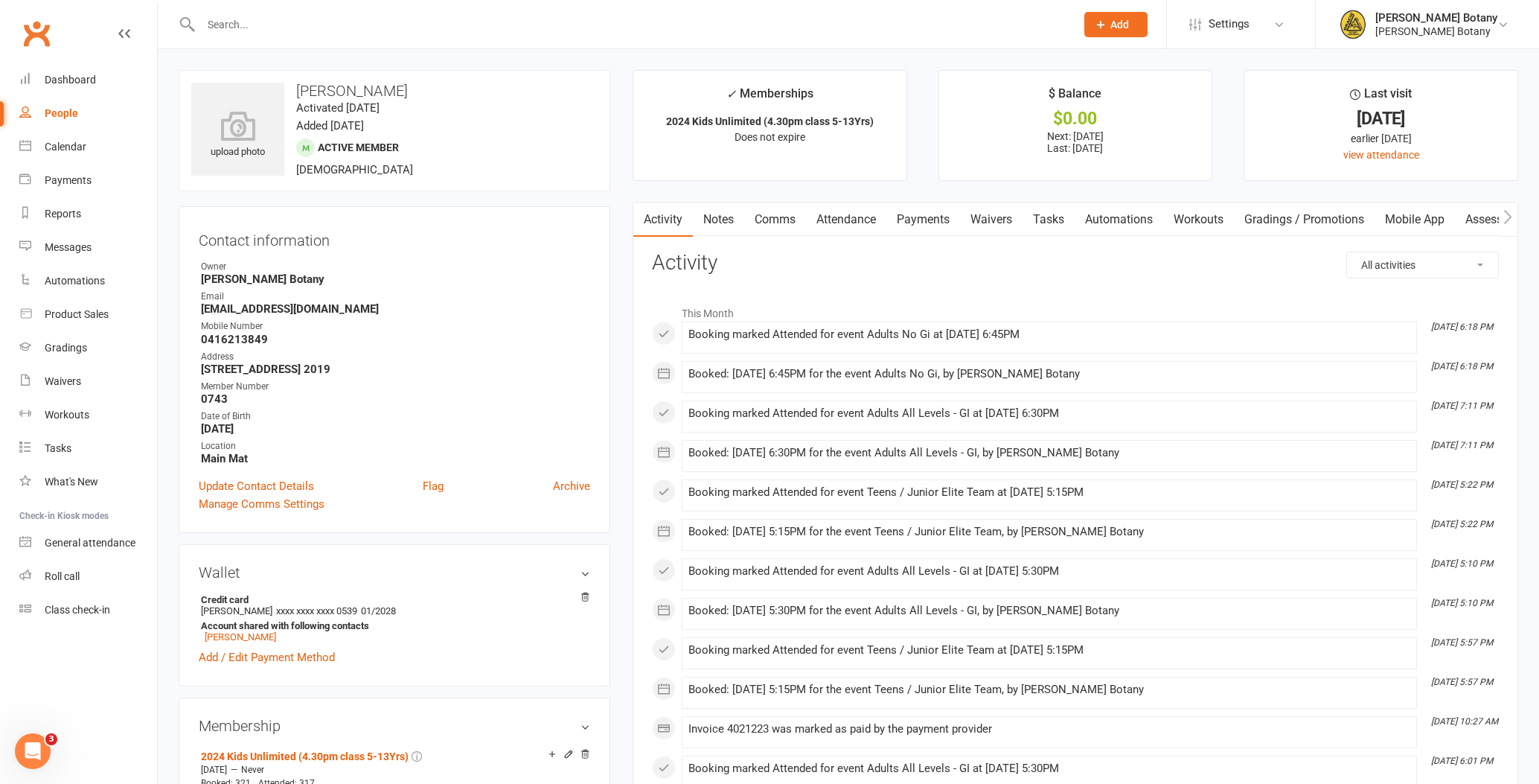
click at [854, 219] on link "Attendance" at bounding box center [846, 220] width 81 height 35
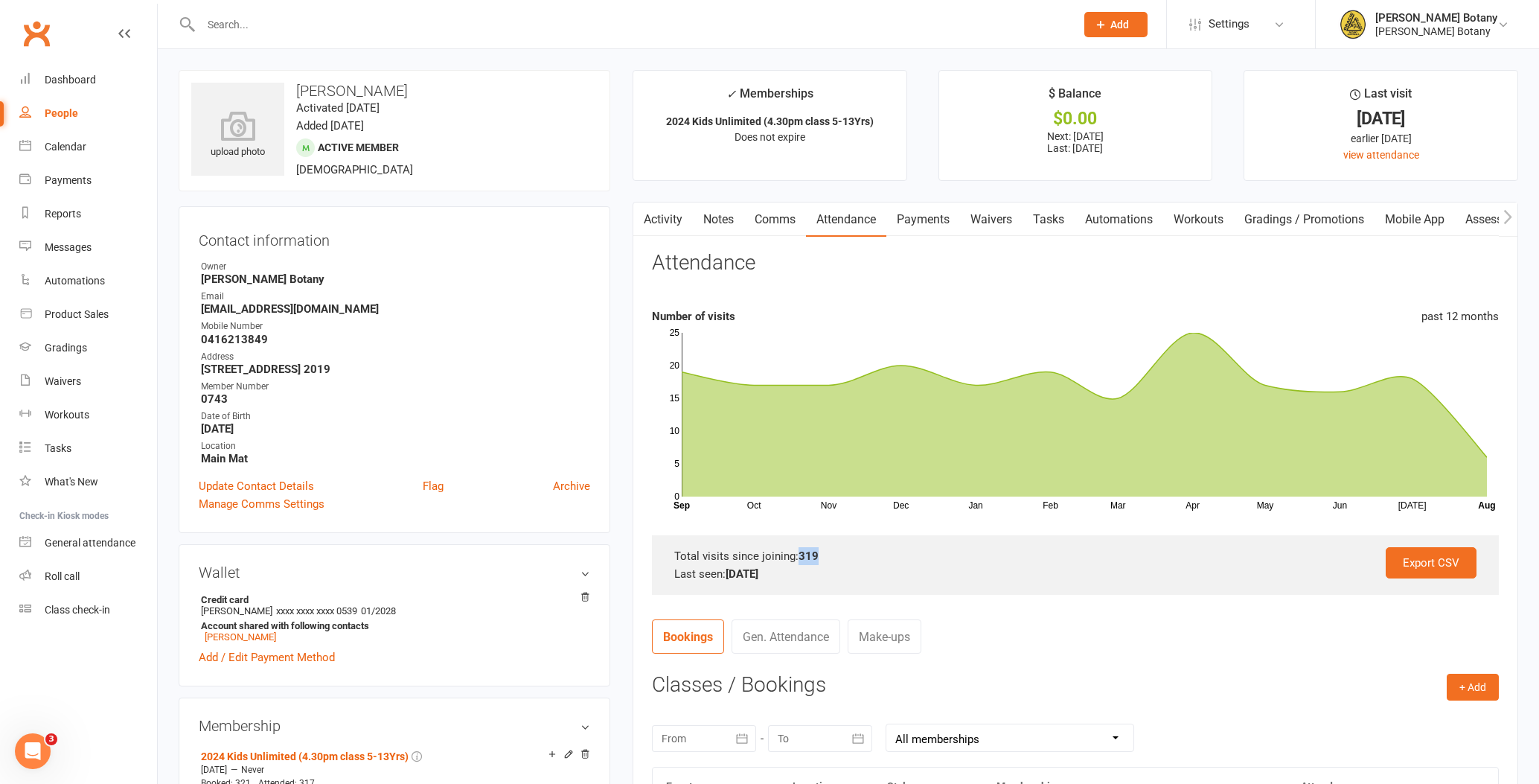
drag, startPoint x: 797, startPoint y: 553, endPoint x: 847, endPoint y: 552, distance: 50.0
click at [847, 552] on div "Total visits since joining: 319" at bounding box center [1075, 555] width 802 height 18
click at [40, 108] on link "People" at bounding box center [88, 113] width 138 height 34
select select "100"
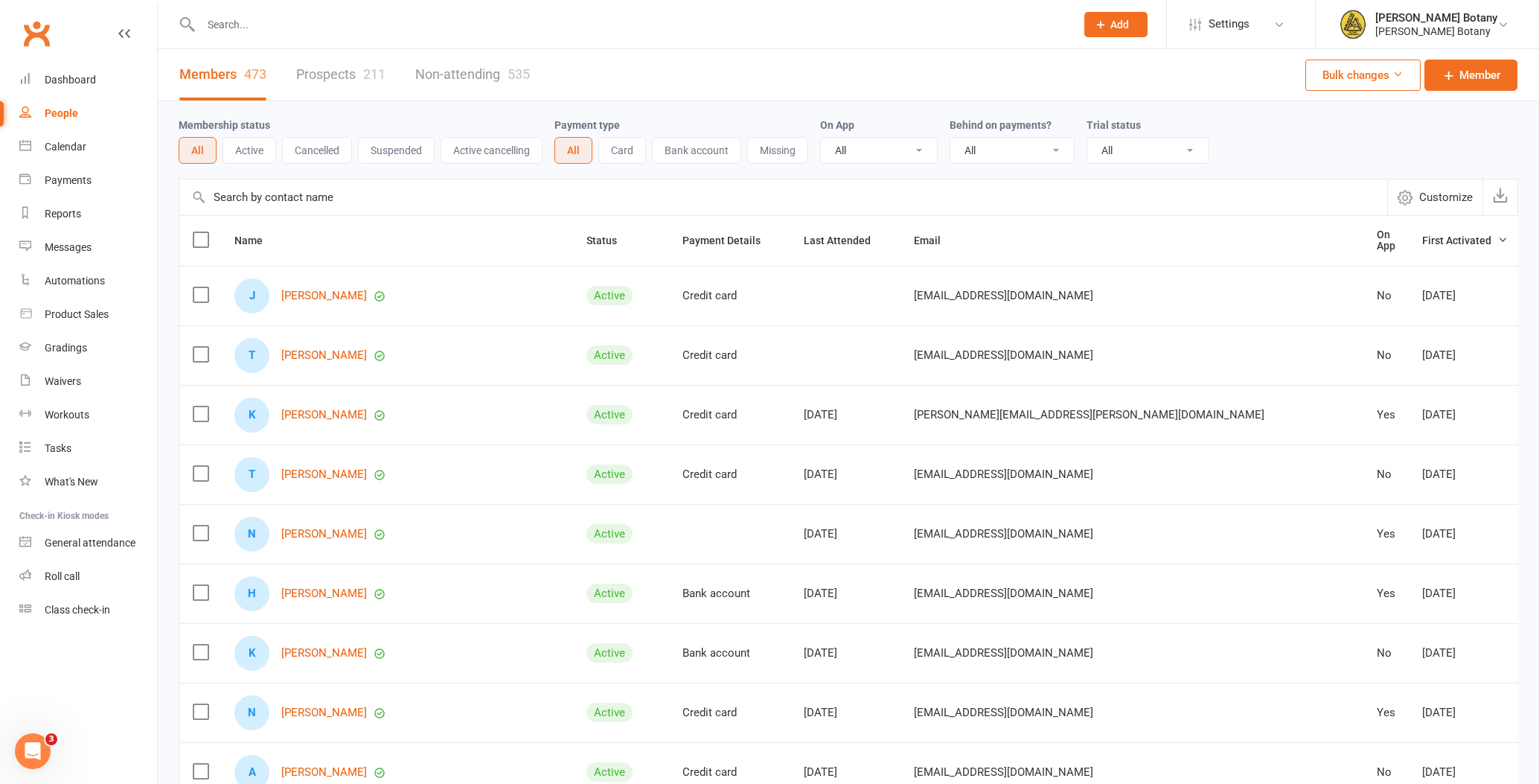
click at [301, 28] on input "text" at bounding box center [631, 24] width 868 height 21
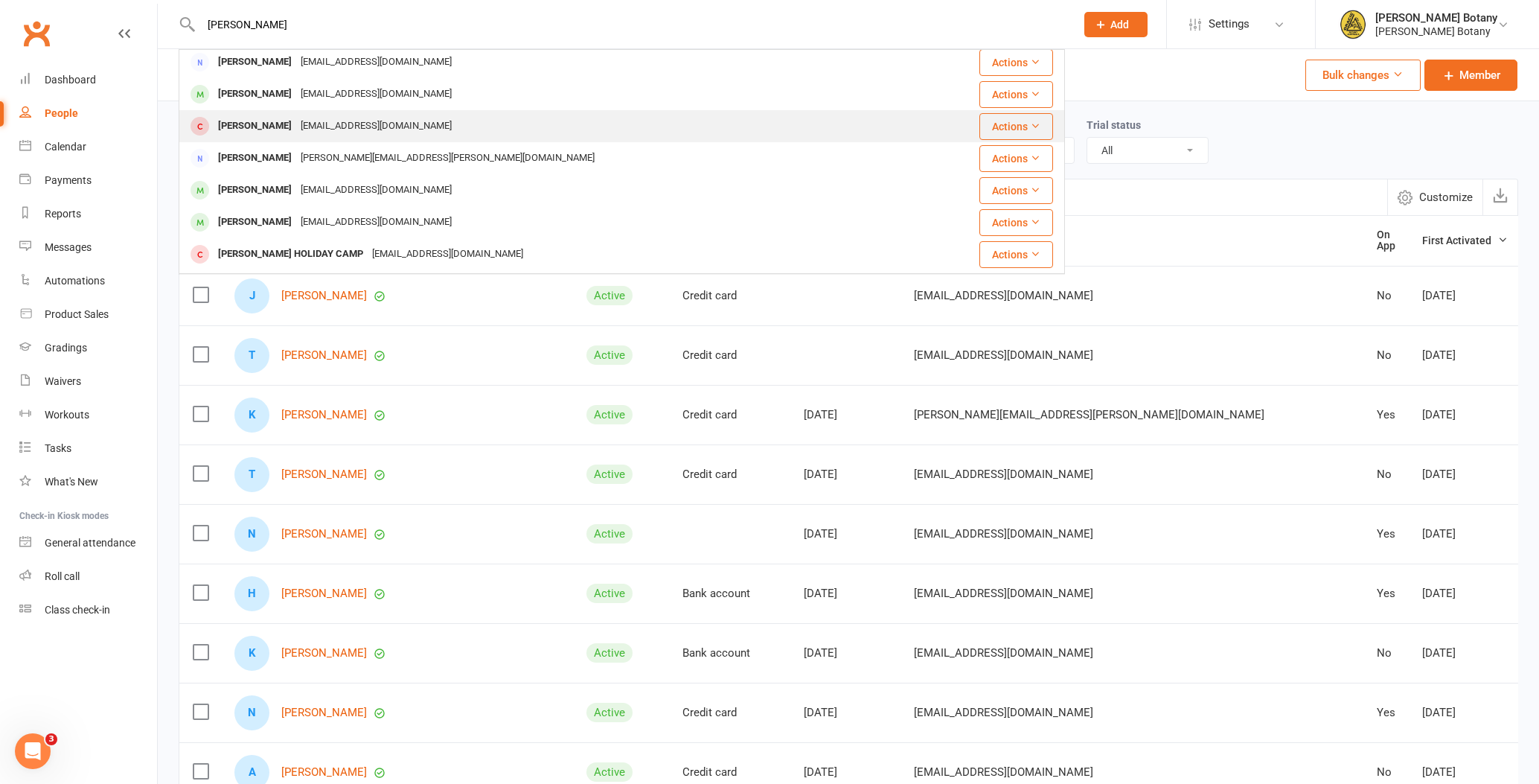
scroll to position [82, 0]
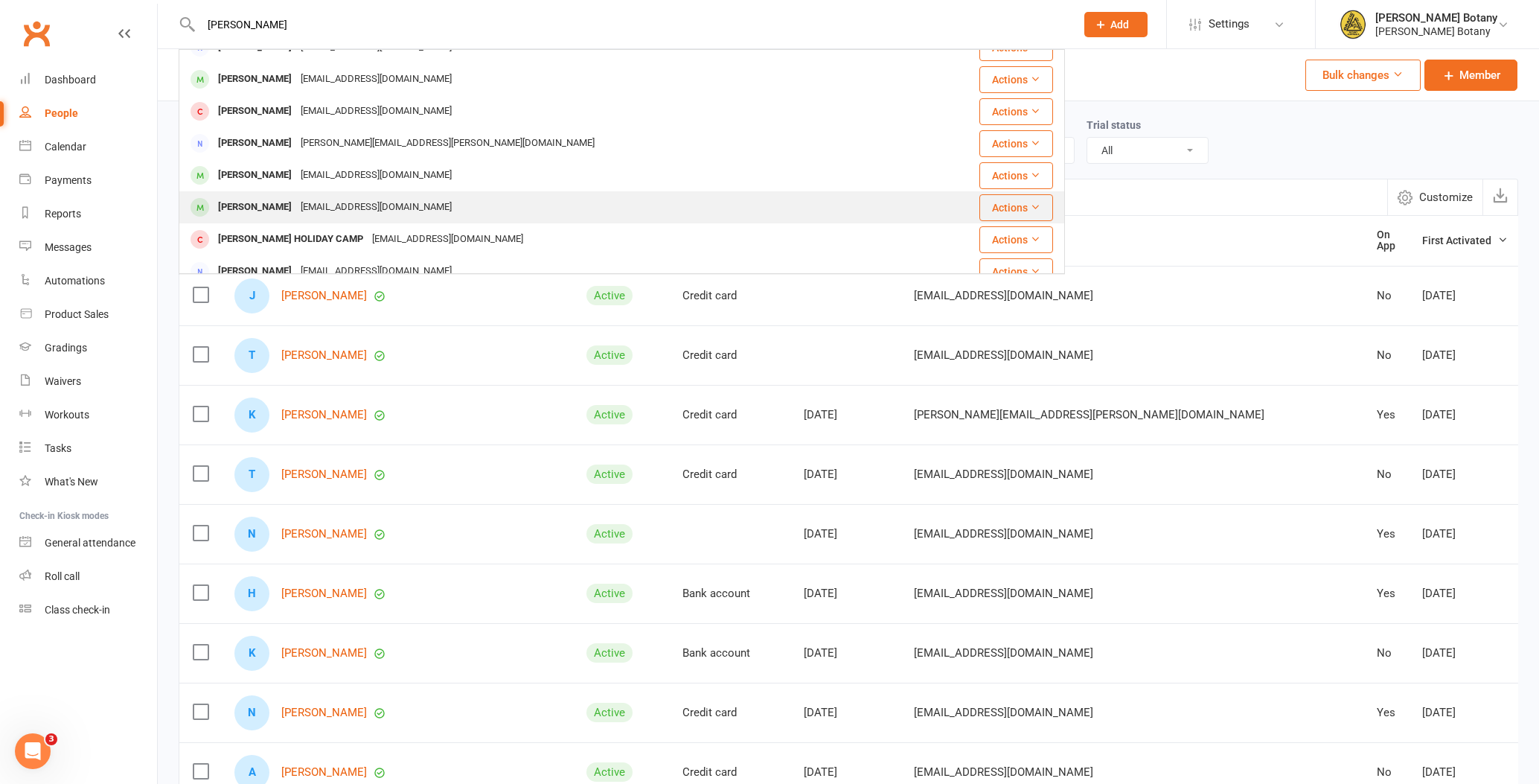
type input "[PERSON_NAME]"
click at [283, 209] on div "[PERSON_NAME]" at bounding box center [255, 207] width 82 height 22
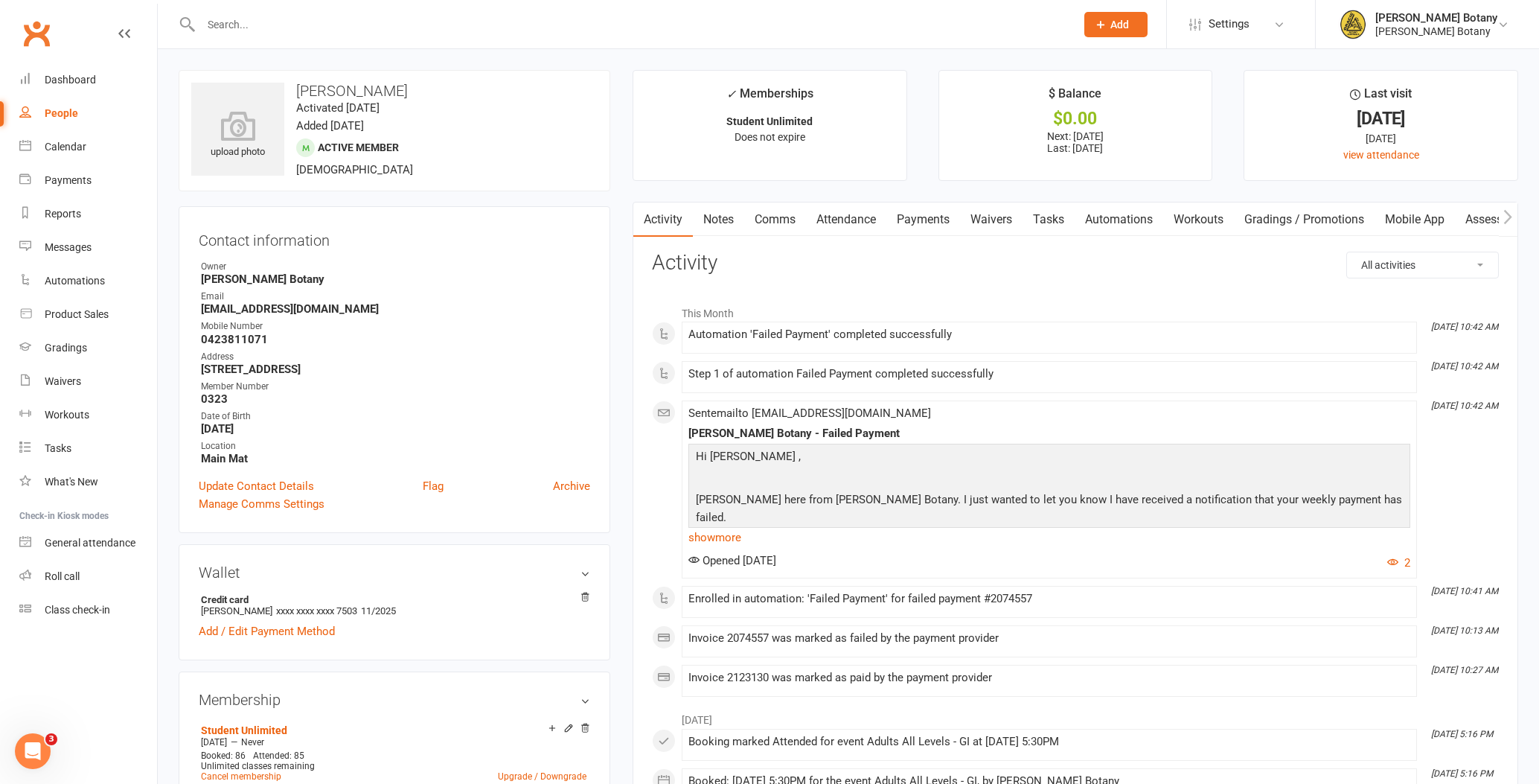
click at [928, 219] on link "Payments" at bounding box center [923, 220] width 74 height 35
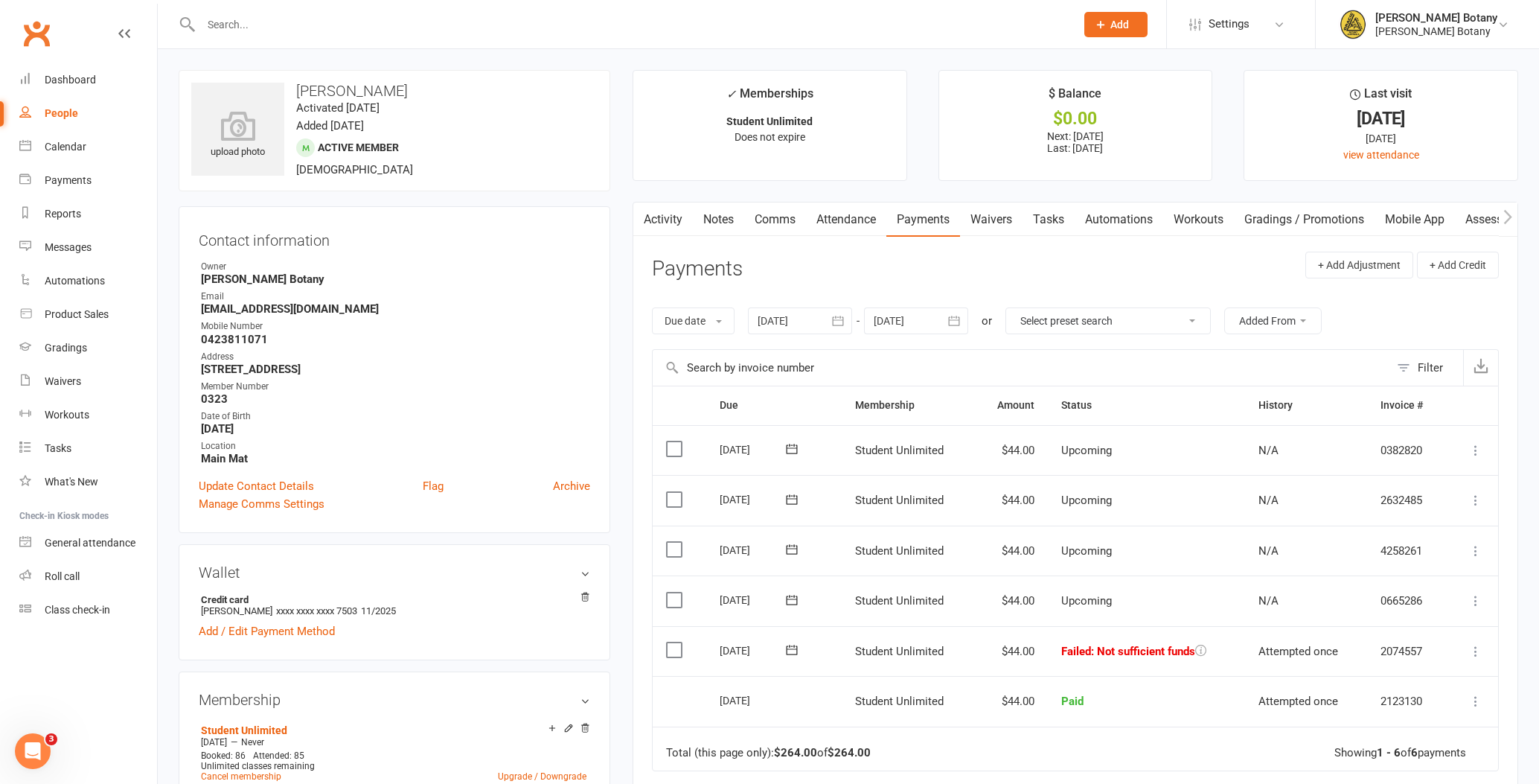
click at [1480, 644] on icon at bounding box center [1476, 651] width 15 height 15
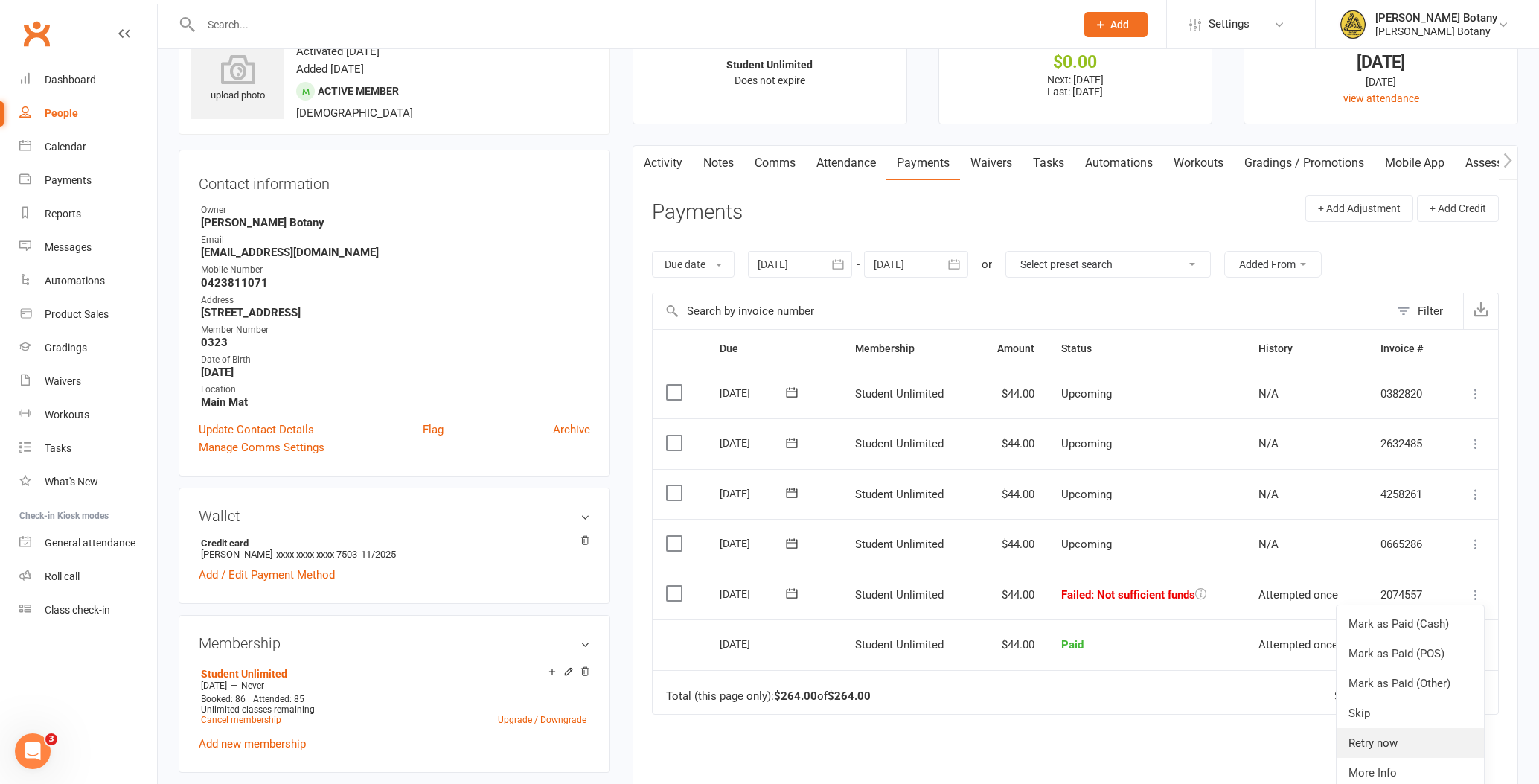
scroll to position [57, 0]
click at [1418, 727] on link "Retry now" at bounding box center [1411, 742] width 147 height 29
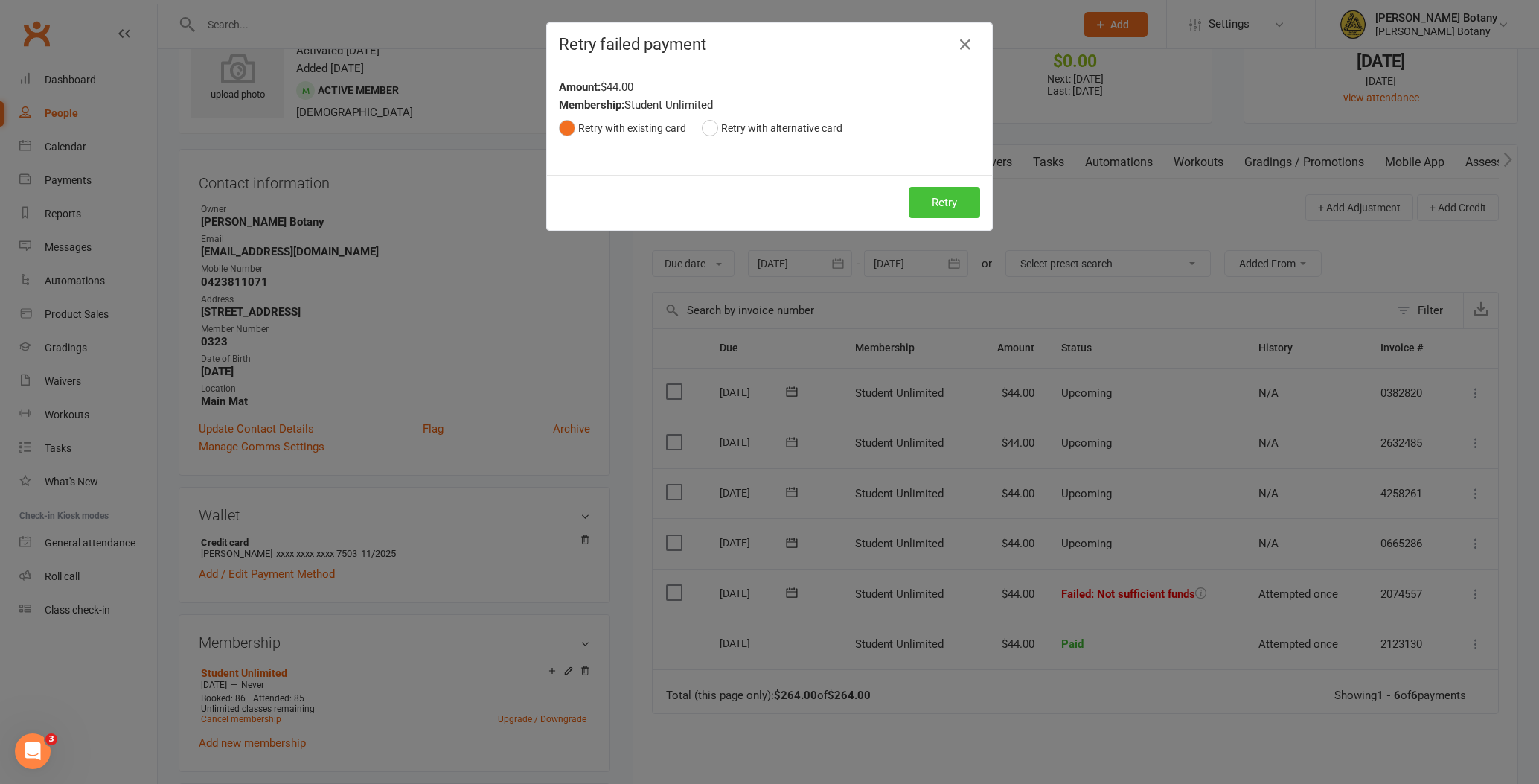
click at [931, 204] on button "Retry" at bounding box center [945, 203] width 71 height 31
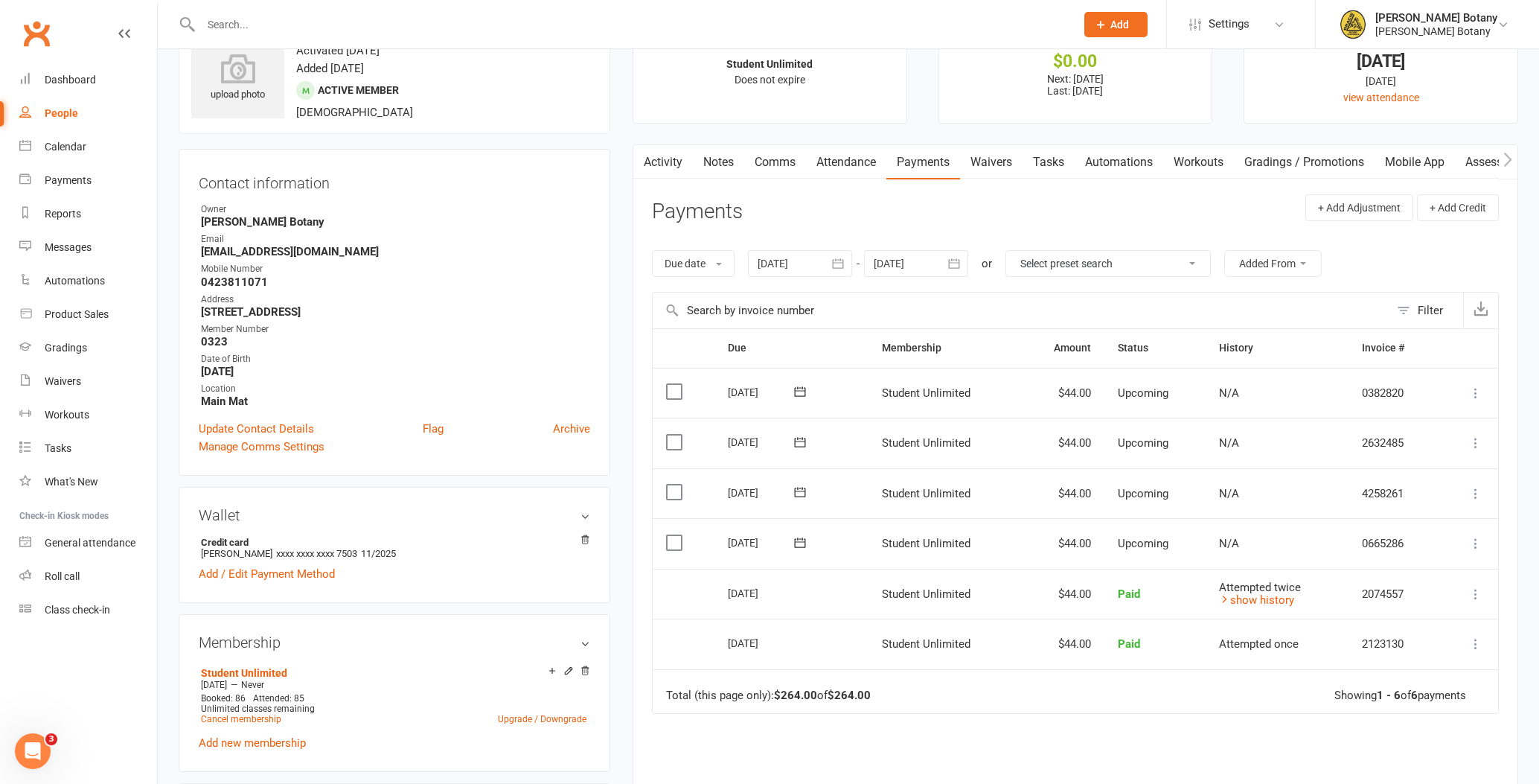
scroll to position [92, 0]
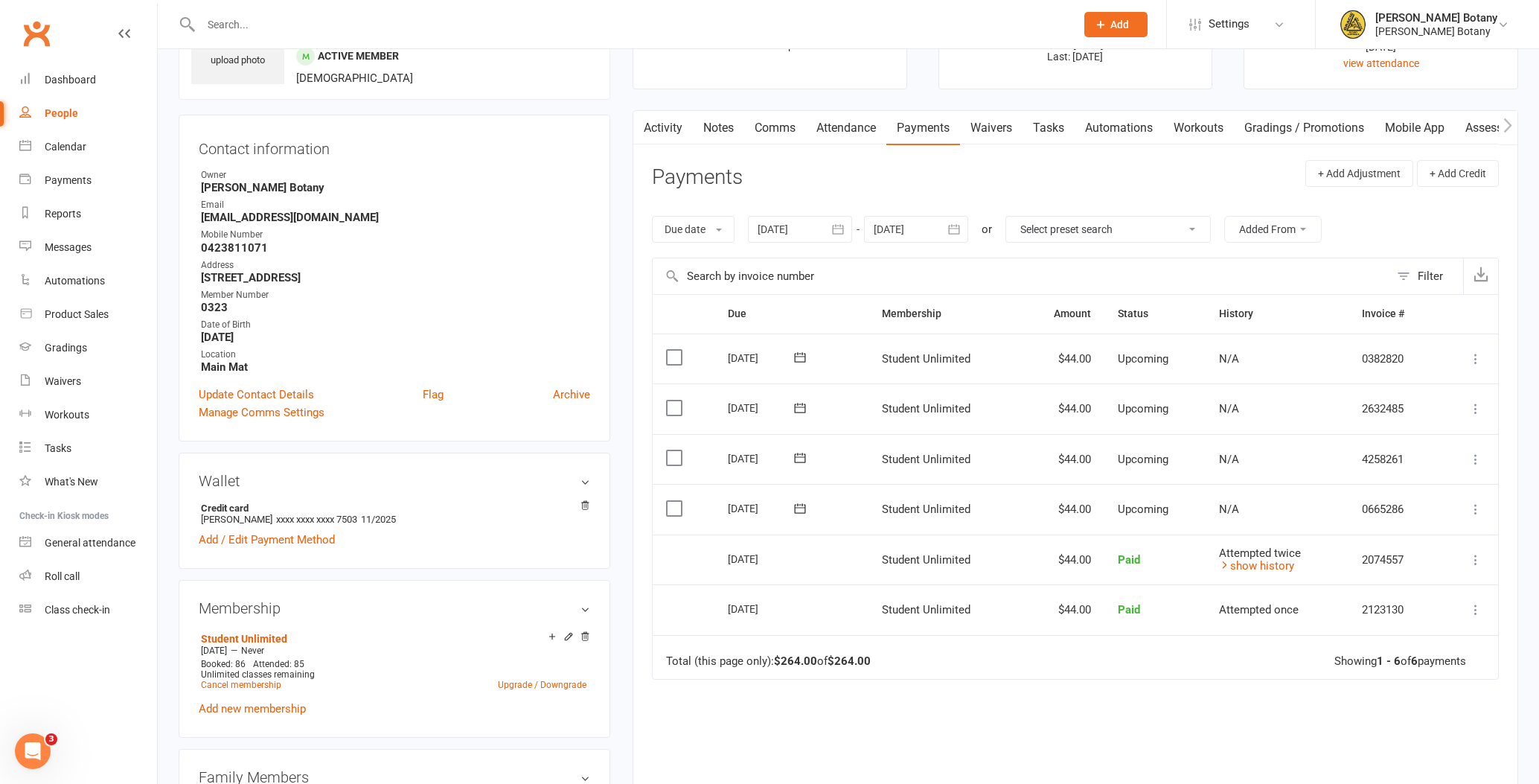
click at [436, 26] on input "text" at bounding box center [631, 24] width 868 height 21
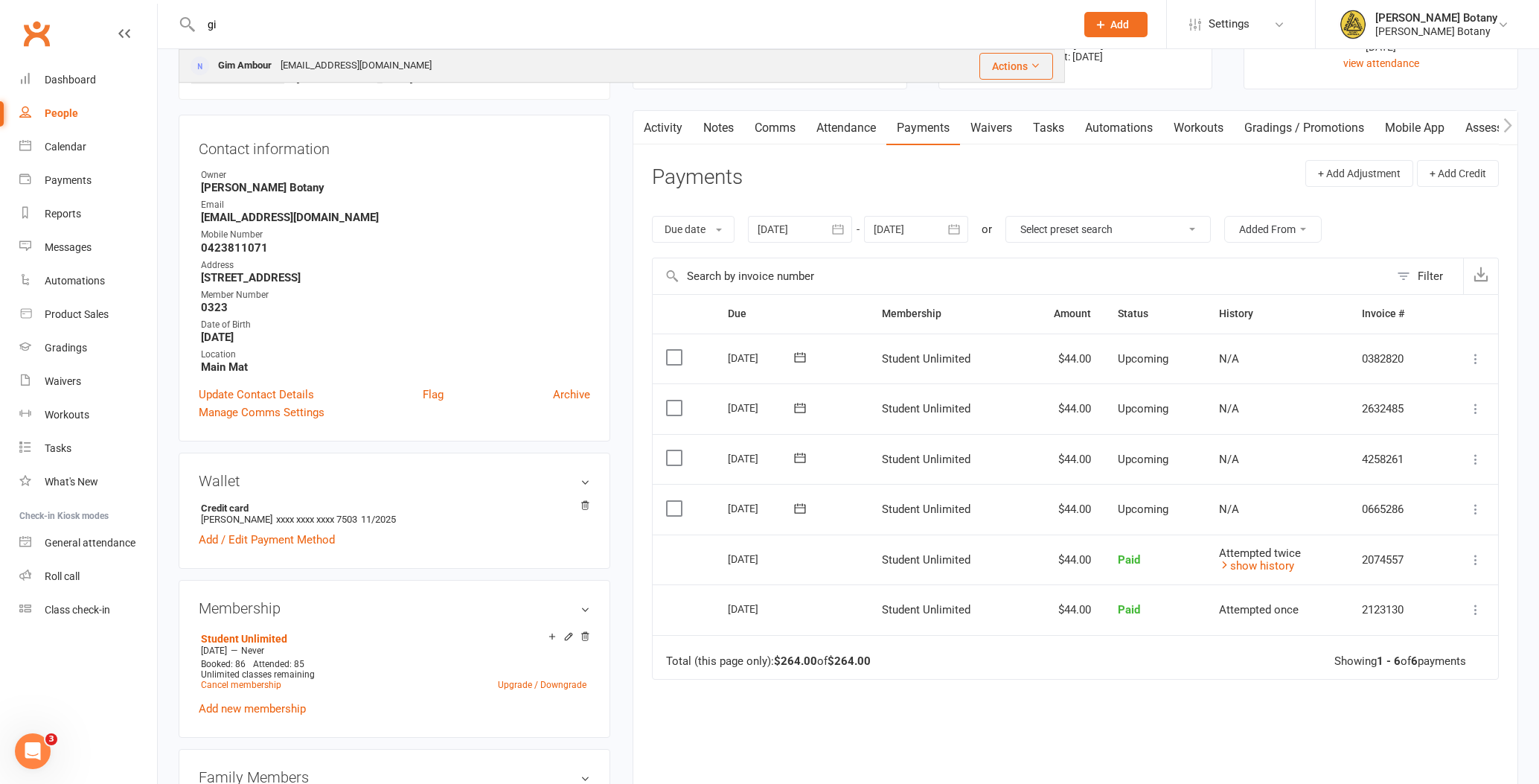
type input "g"
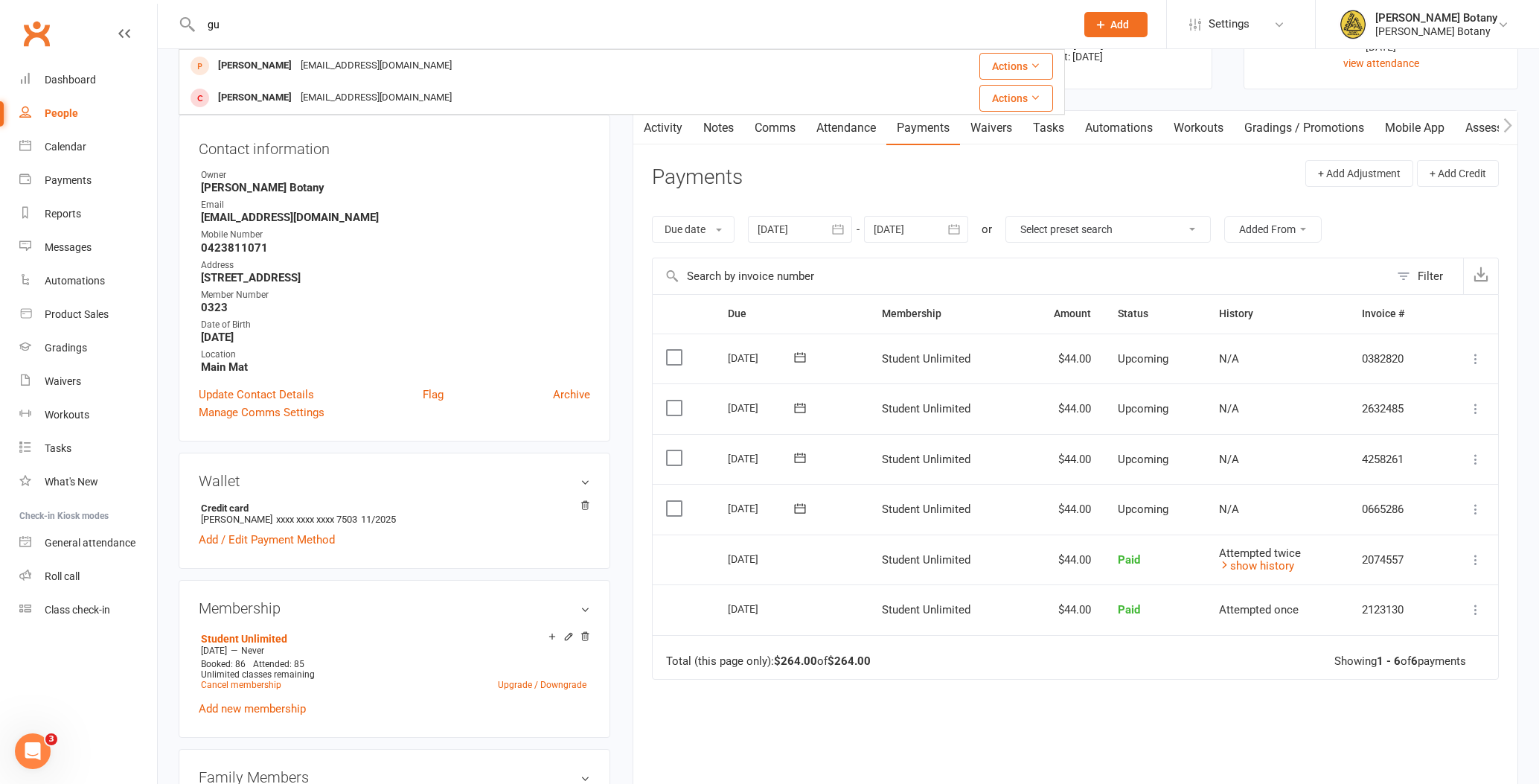
type input "g"
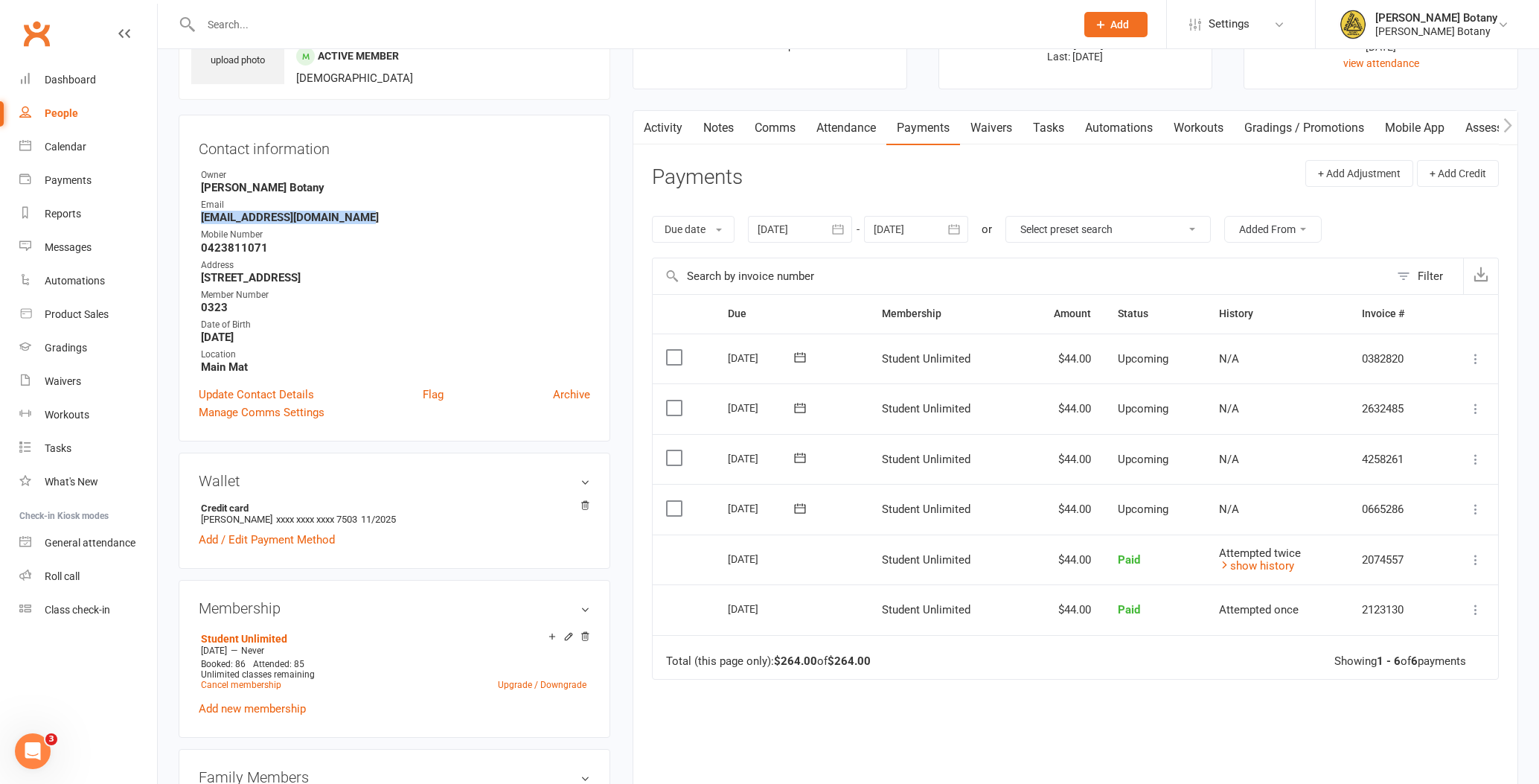
drag, startPoint x: 204, startPoint y: 217, endPoint x: 380, endPoint y: 236, distance: 177.0
click at [363, 215] on strong "[EMAIL_ADDRESS][DOMAIN_NAME]" at bounding box center [395, 217] width 389 height 13
drag, startPoint x: 503, startPoint y: 277, endPoint x: 195, endPoint y: 182, distance: 322.3
click at [195, 182] on div "Contact information Owner [PERSON_NAME] Botany Email [EMAIL_ADDRESS][DOMAIN_NAM…" at bounding box center [394, 277] width 432 height 327
click at [360, 347] on div "Location" at bounding box center [395, 354] width 389 height 14
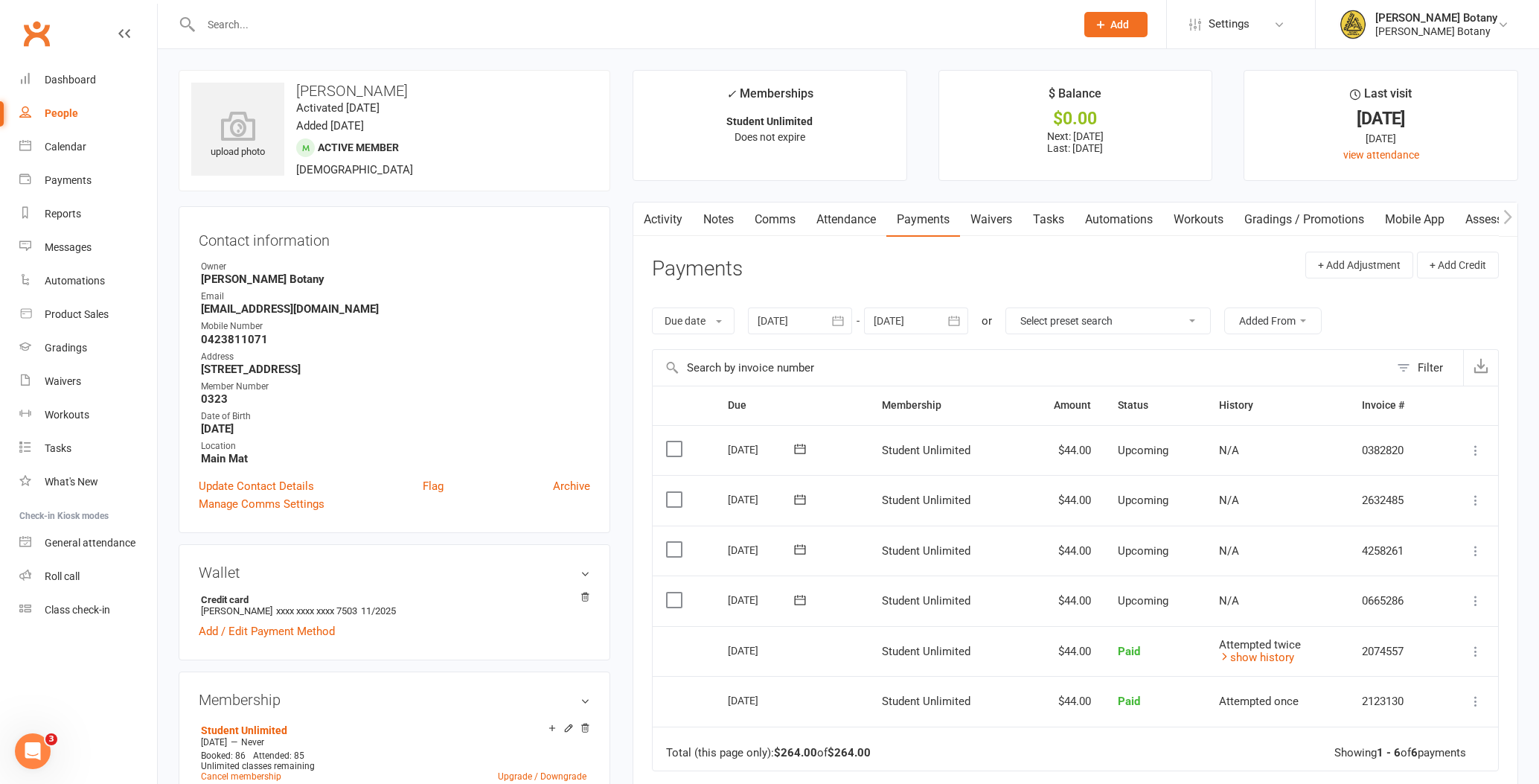
scroll to position [0, 0]
click at [391, 18] on input "text" at bounding box center [631, 24] width 868 height 21
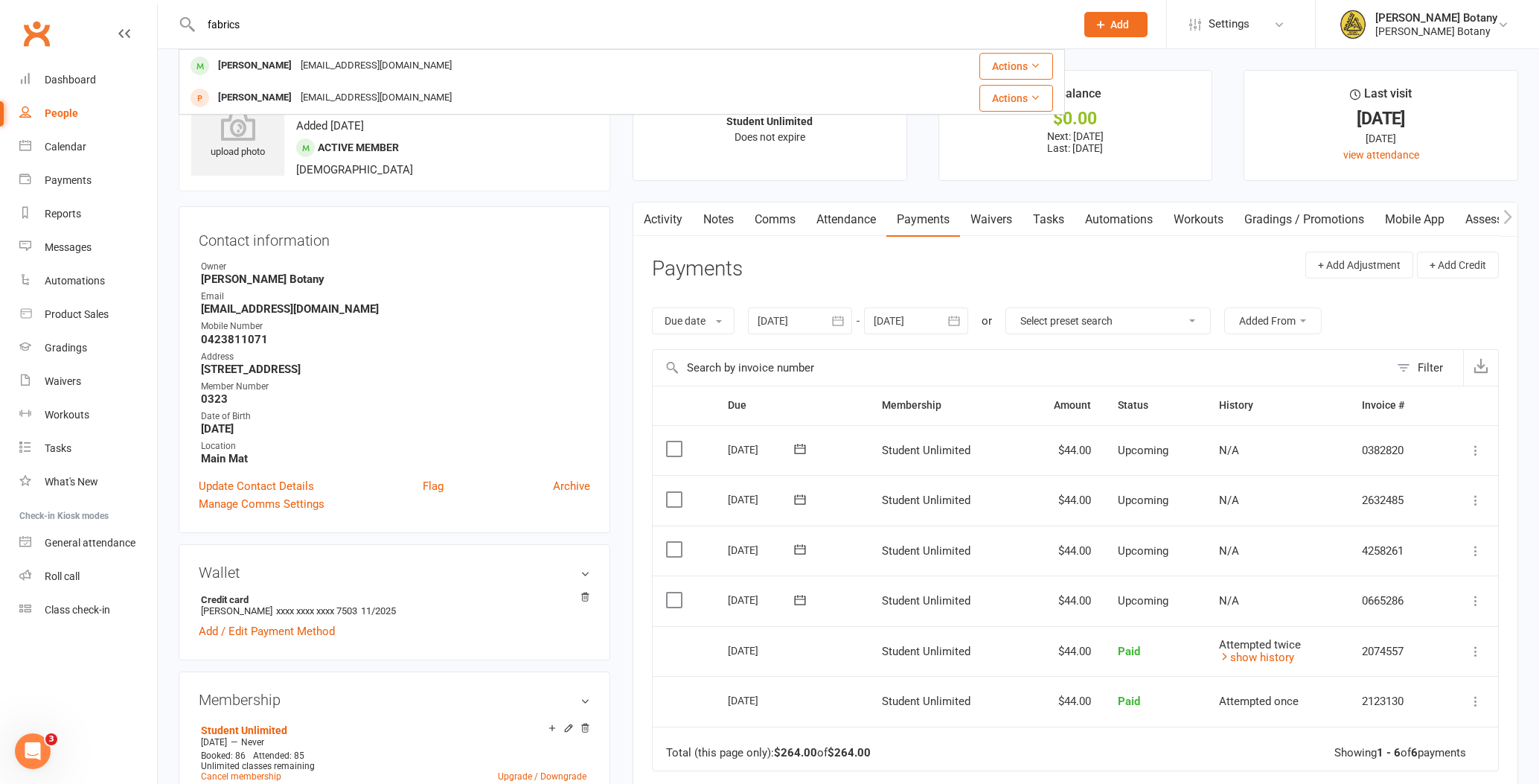
type input "fabrics"
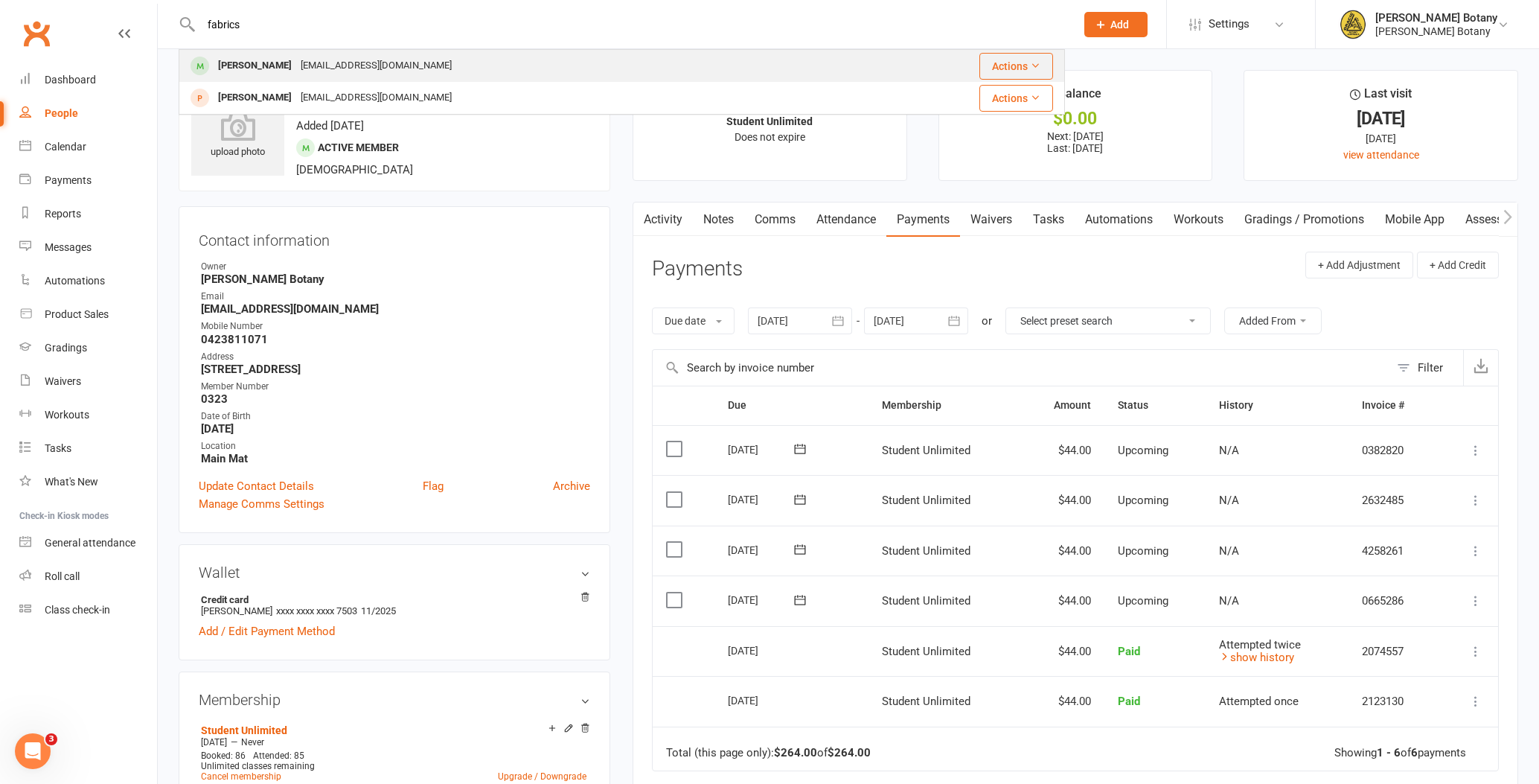
drag, startPoint x: 391, startPoint y: 18, endPoint x: 383, endPoint y: 66, distance: 48.7
click at [383, 66] on div "[EMAIL_ADDRESS][DOMAIN_NAME]" at bounding box center [376, 66] width 160 height 22
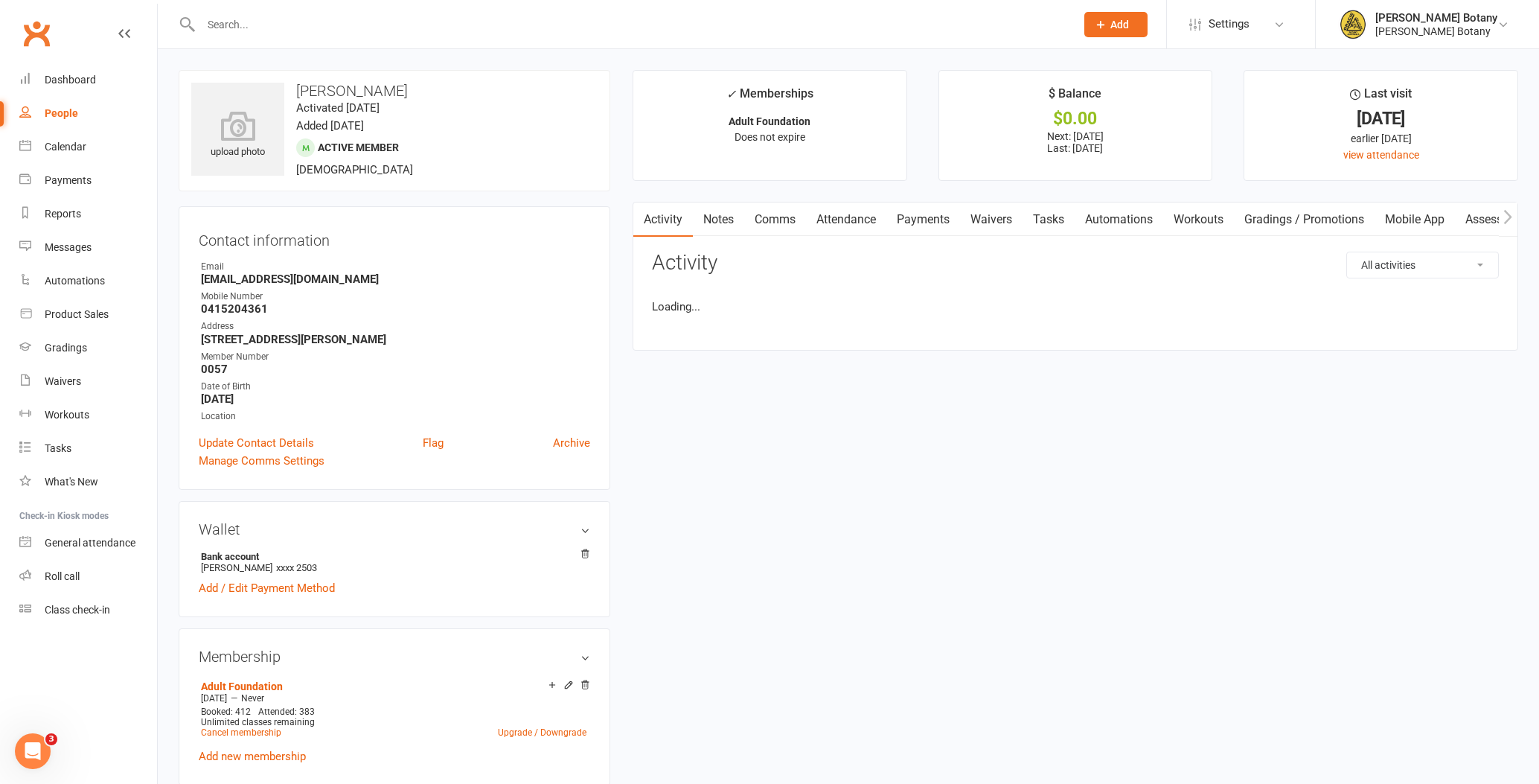
click at [922, 220] on link "Payments" at bounding box center [923, 220] width 74 height 35
